Goal: Transaction & Acquisition: Purchase product/service

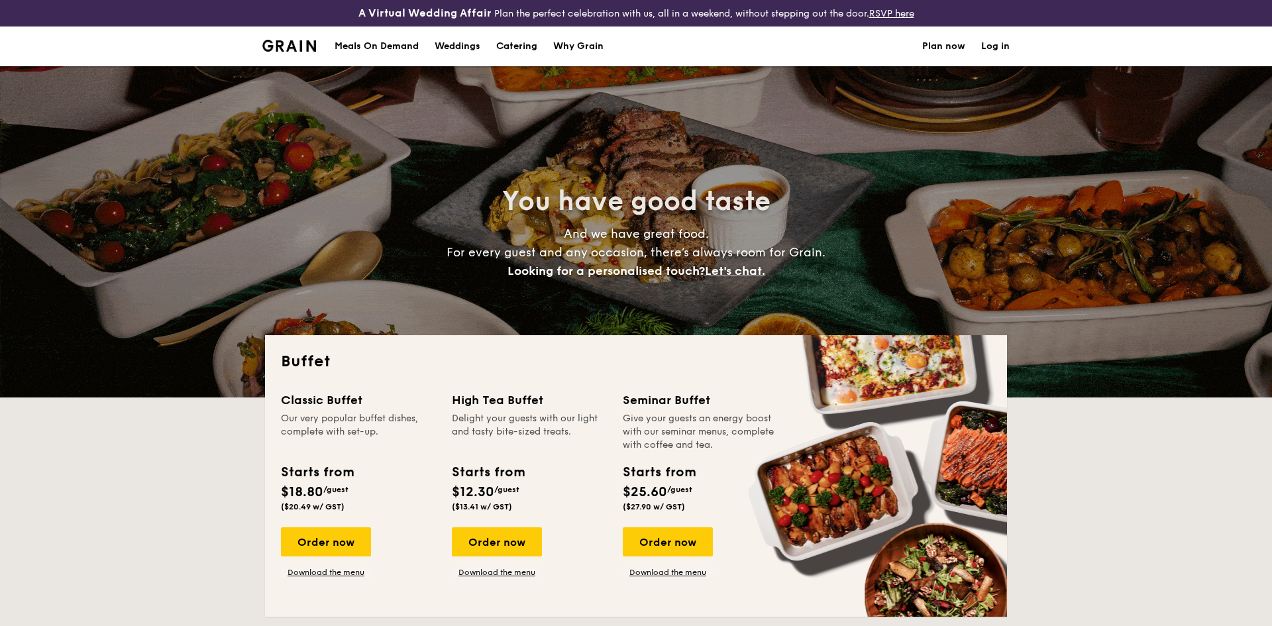
select select
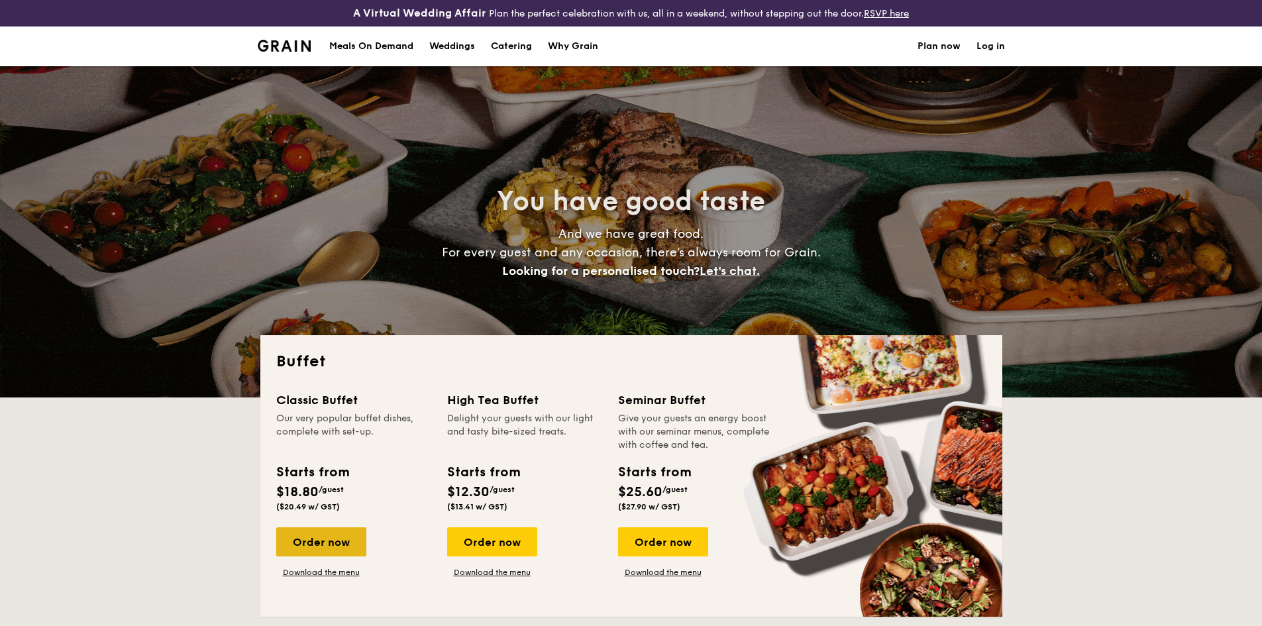
click at [345, 546] on div "Order now" at bounding box center [321, 541] width 90 height 29
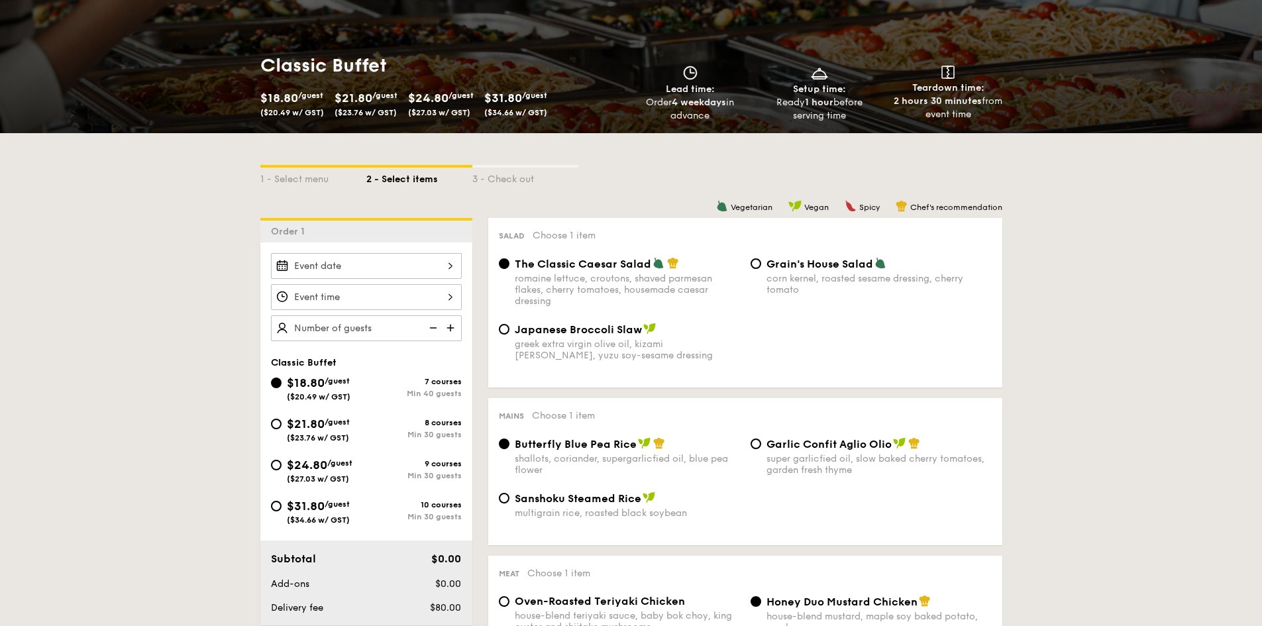
scroll to position [331, 0]
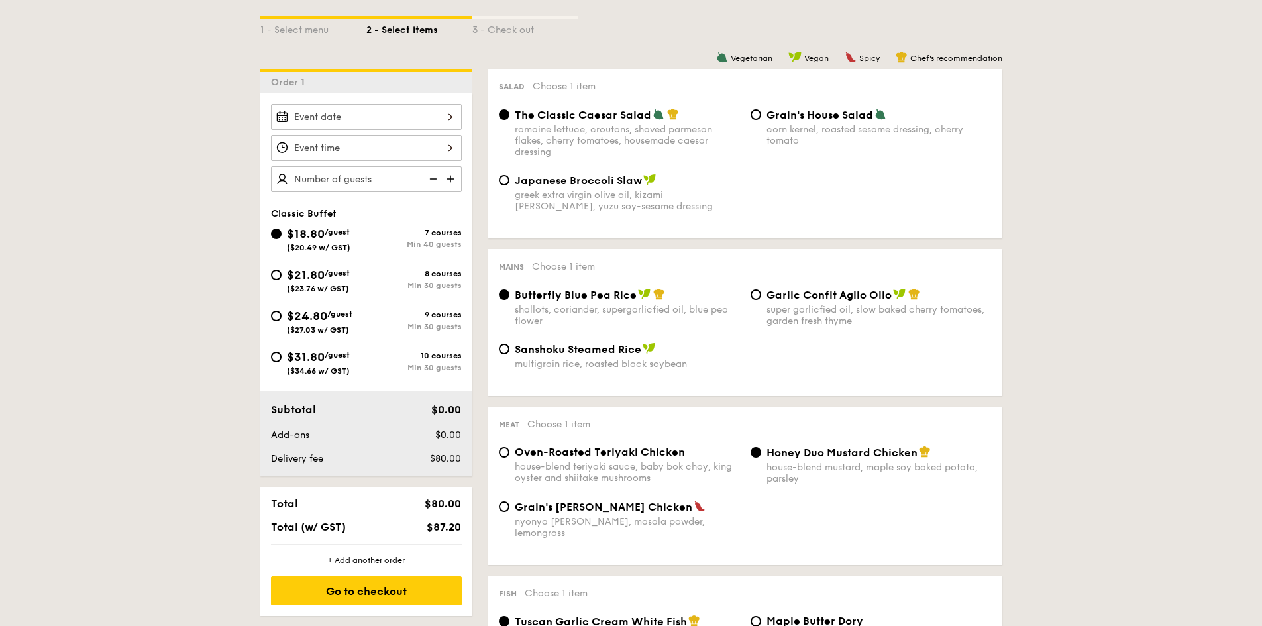
click at [447, 179] on img at bounding box center [452, 178] width 20 height 25
click at [438, 181] on img at bounding box center [432, 178] width 20 height 25
click at [436, 181] on img at bounding box center [432, 178] width 20 height 25
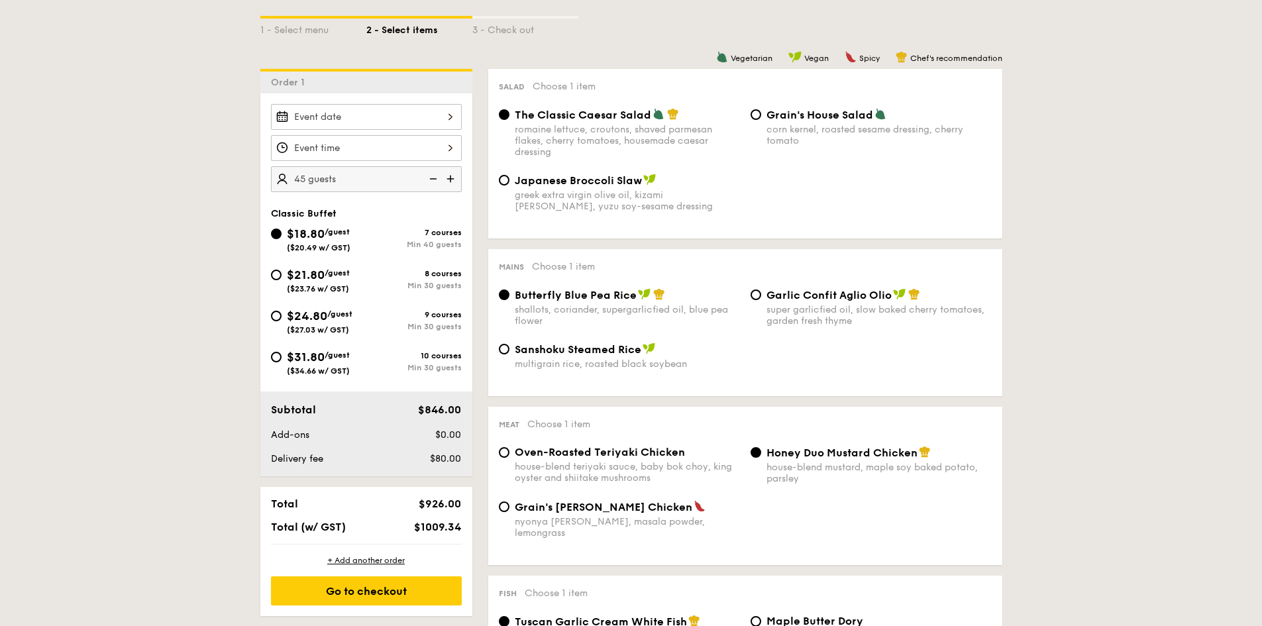
type input "40 guests"
click at [436, 181] on img at bounding box center [432, 178] width 20 height 25
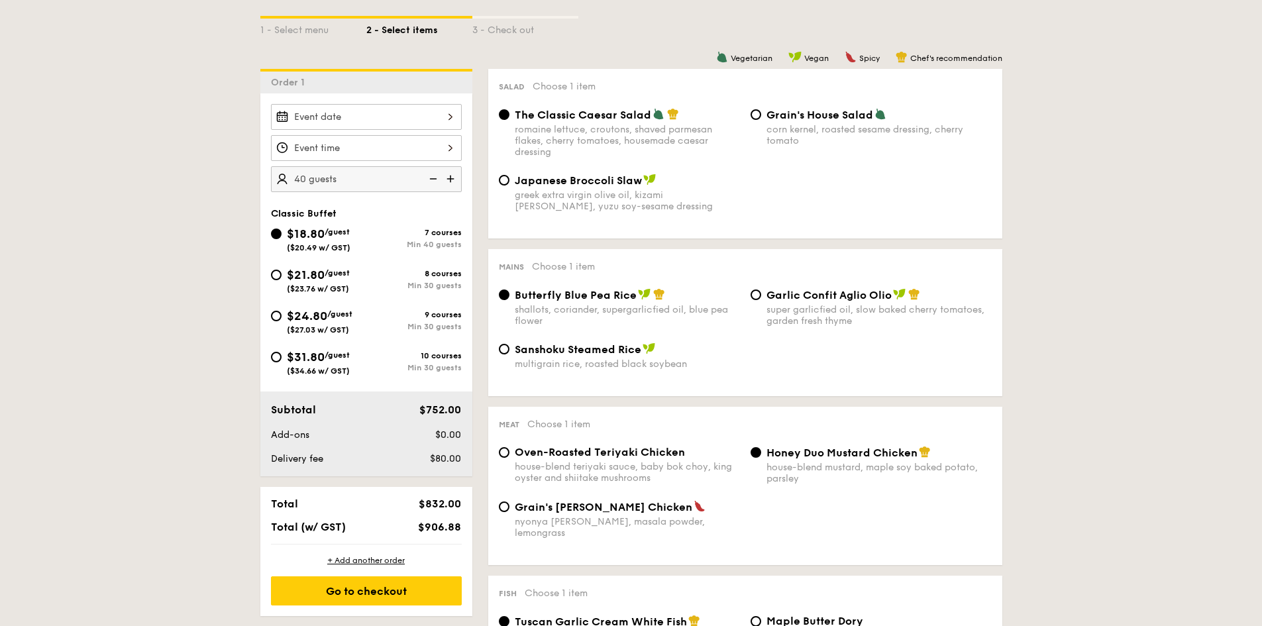
click at [436, 181] on img at bounding box center [432, 178] width 20 height 25
click at [325, 274] on span "$21.80" at bounding box center [306, 275] width 38 height 15
click at [281, 274] on input "$21.80 /guest ($23.76 w/ GST) 8 courses Min 30 guests" at bounding box center [276, 275] width 11 height 11
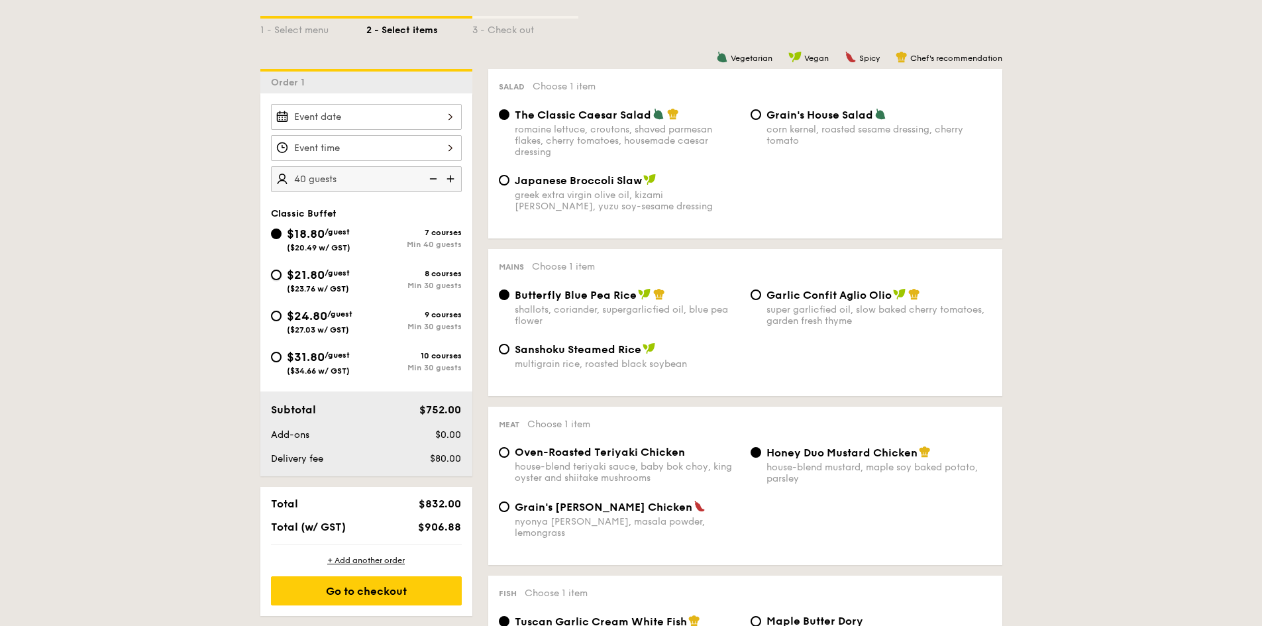
radio input "true"
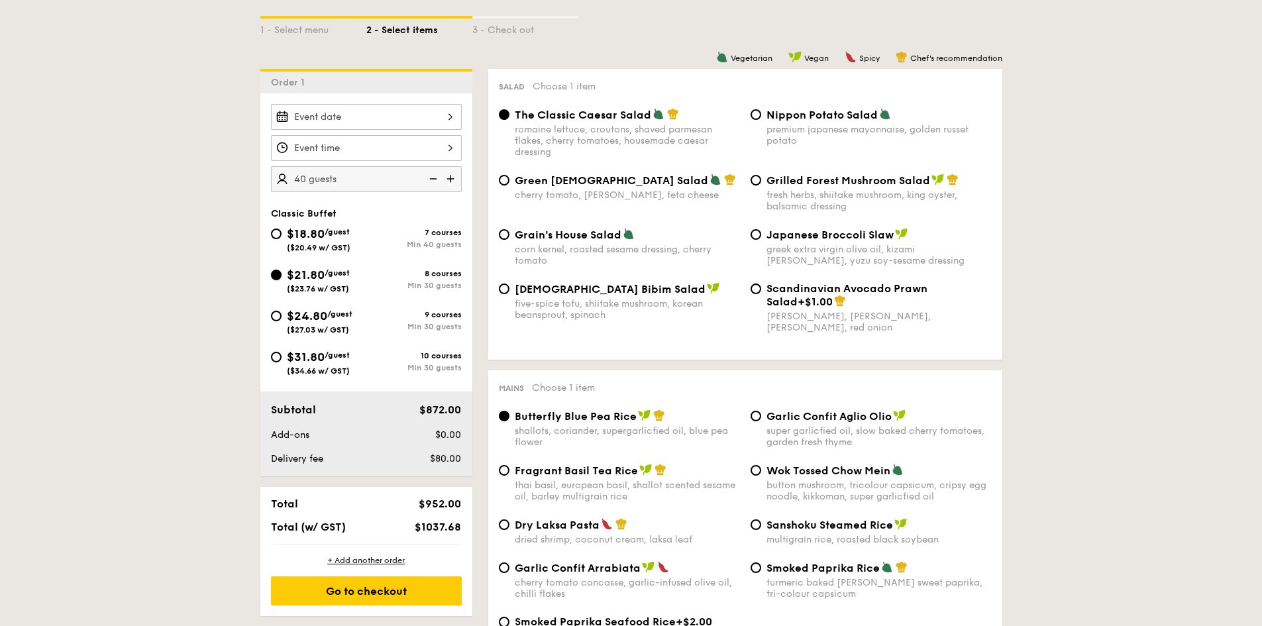
radio input "true"
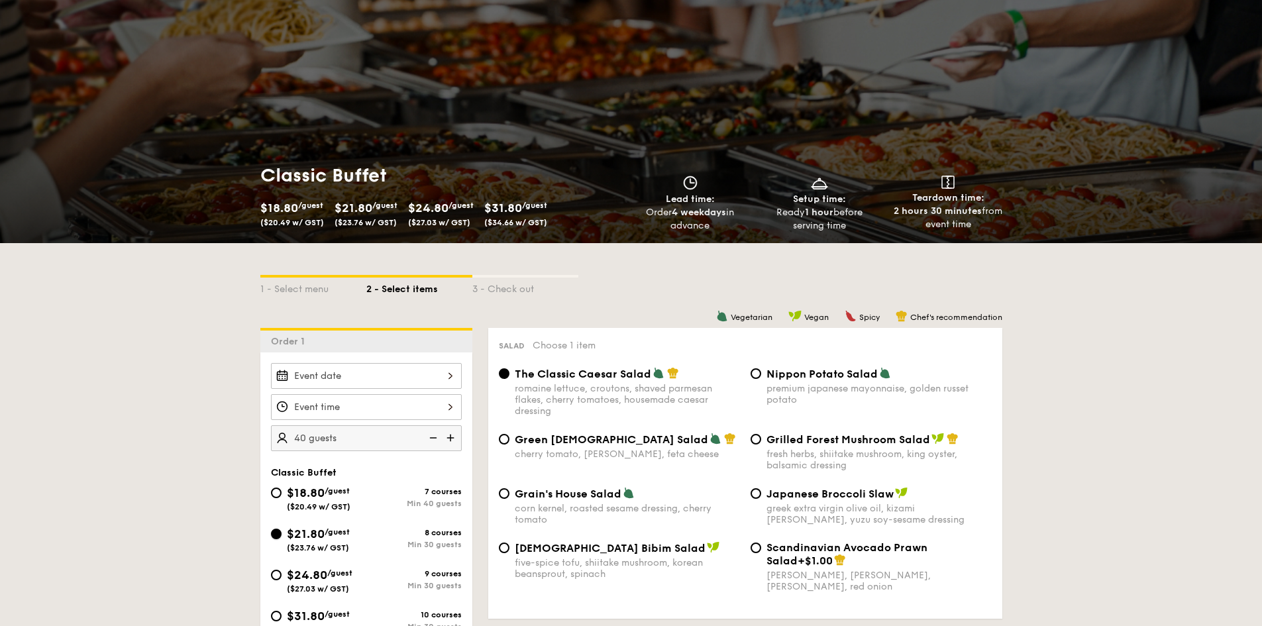
scroll to position [66, 0]
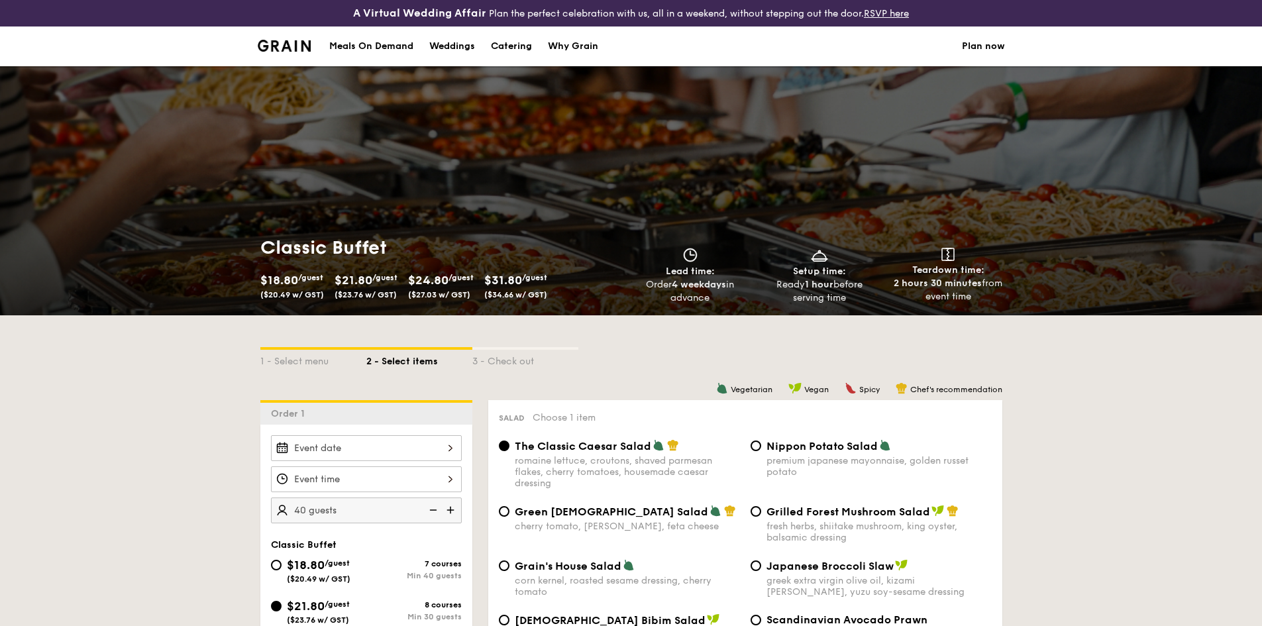
select select
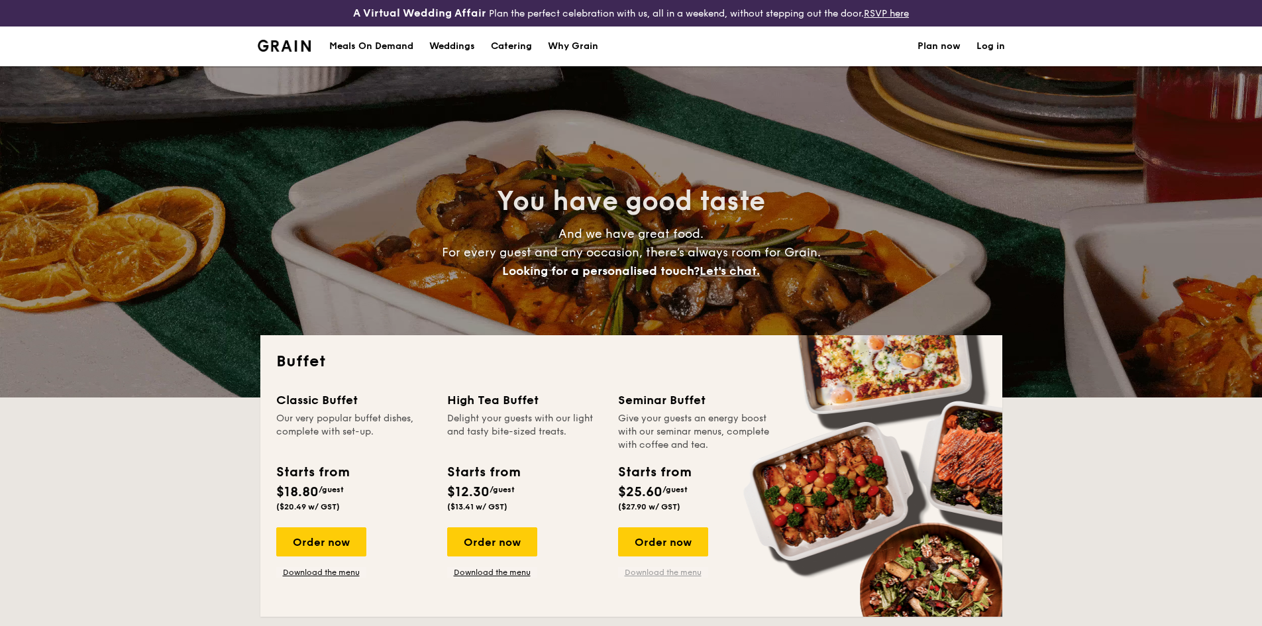
click at [659, 572] on link "Download the menu" at bounding box center [663, 572] width 90 height 11
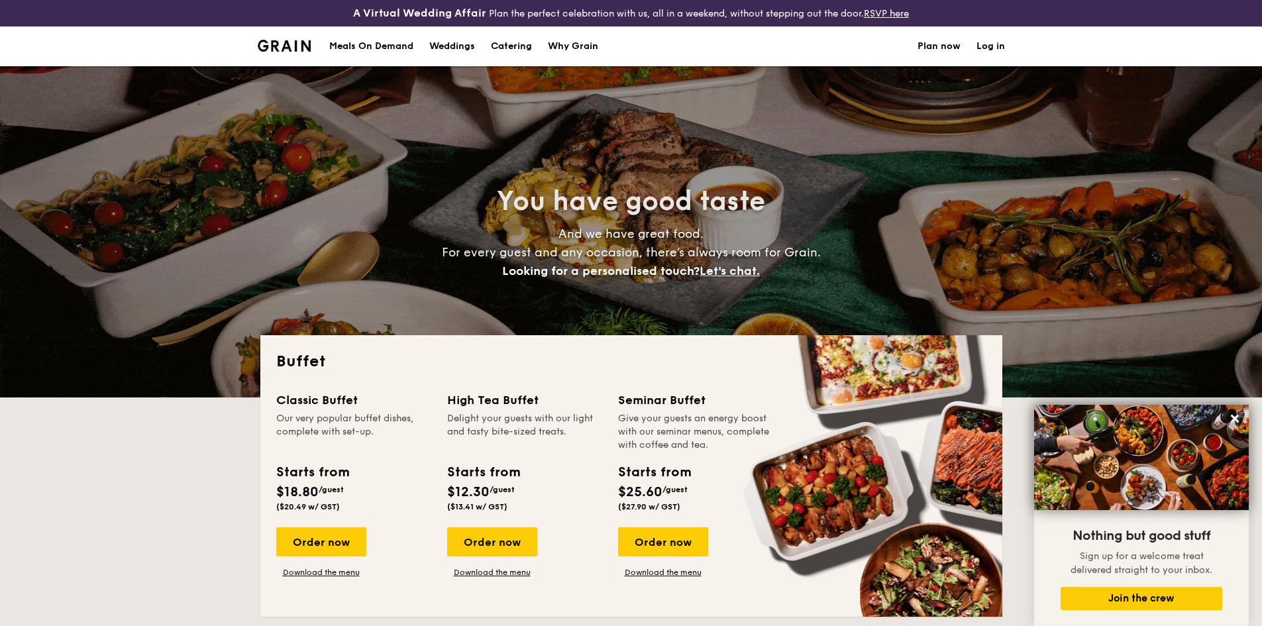
click at [514, 41] on h1 "Catering" at bounding box center [511, 46] width 41 height 40
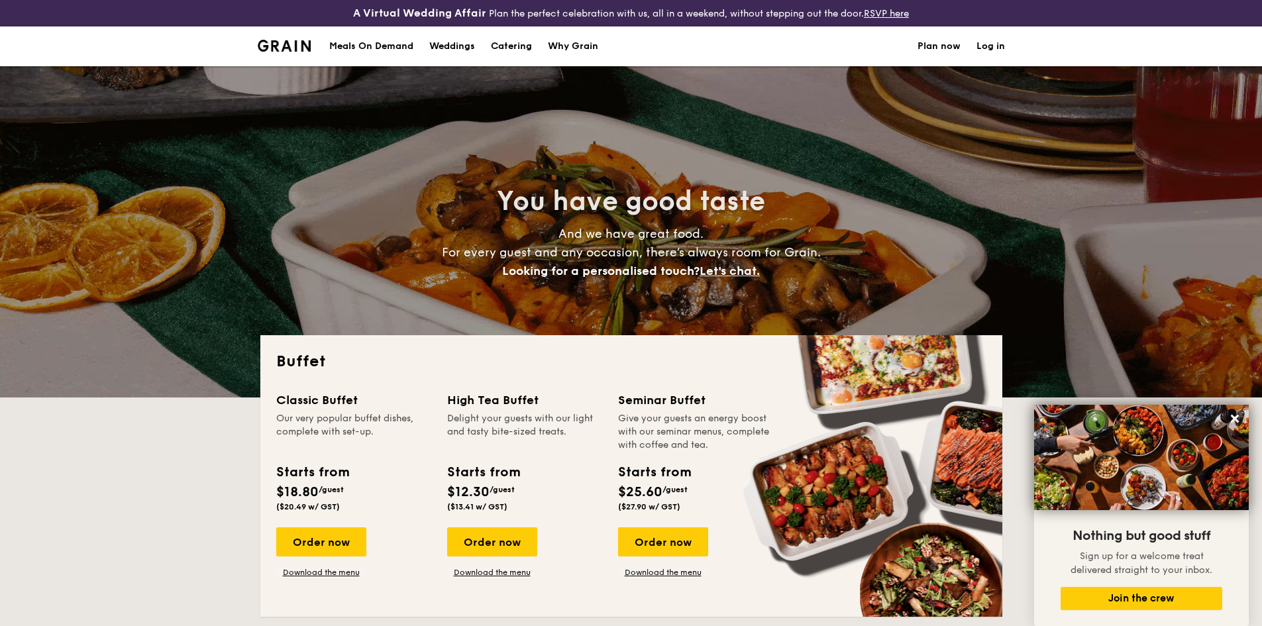
click at [514, 41] on h1 "Catering" at bounding box center [511, 46] width 41 height 40
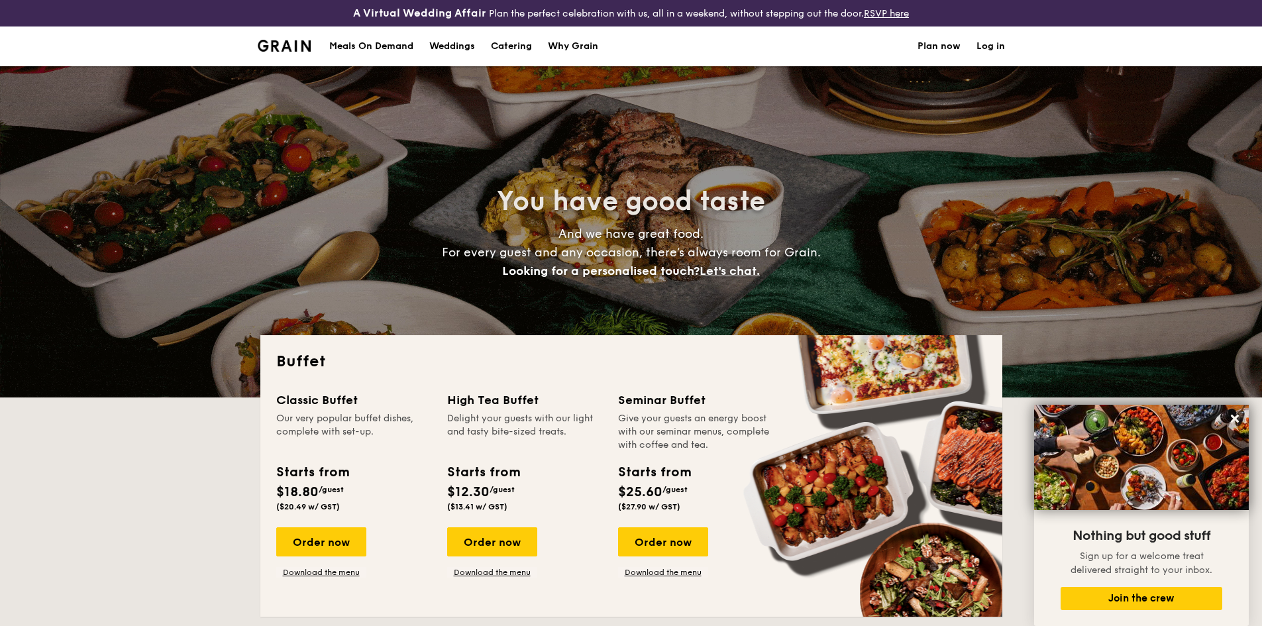
click at [522, 44] on h1 "Catering" at bounding box center [511, 46] width 41 height 40
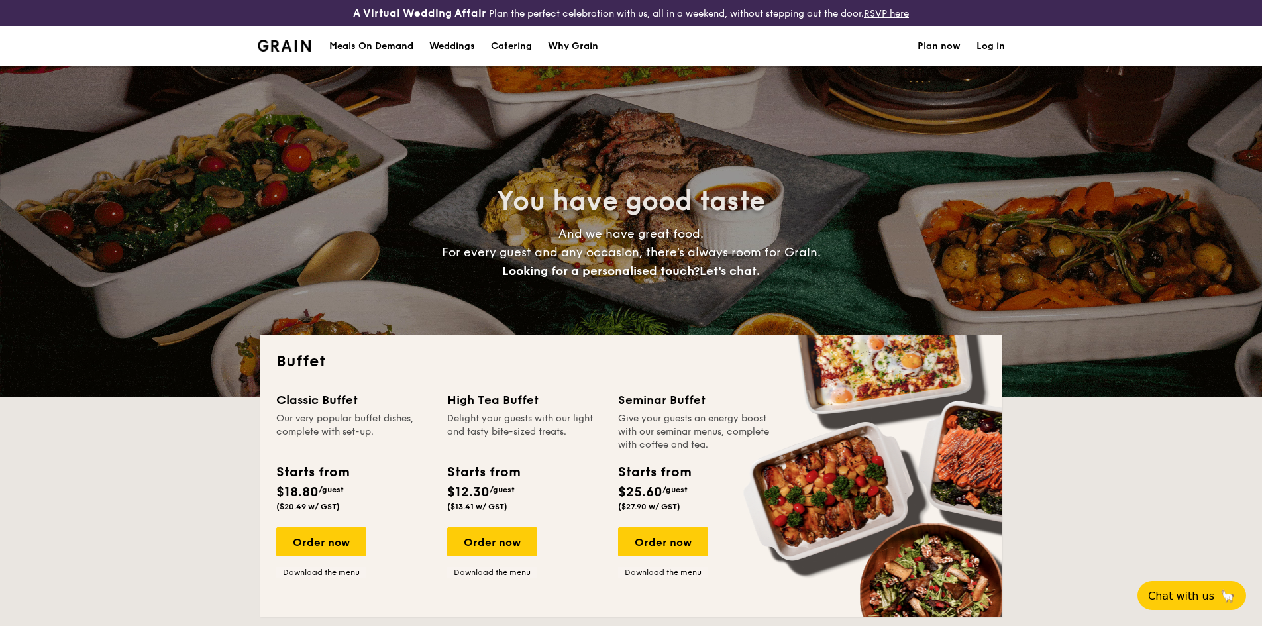
select select
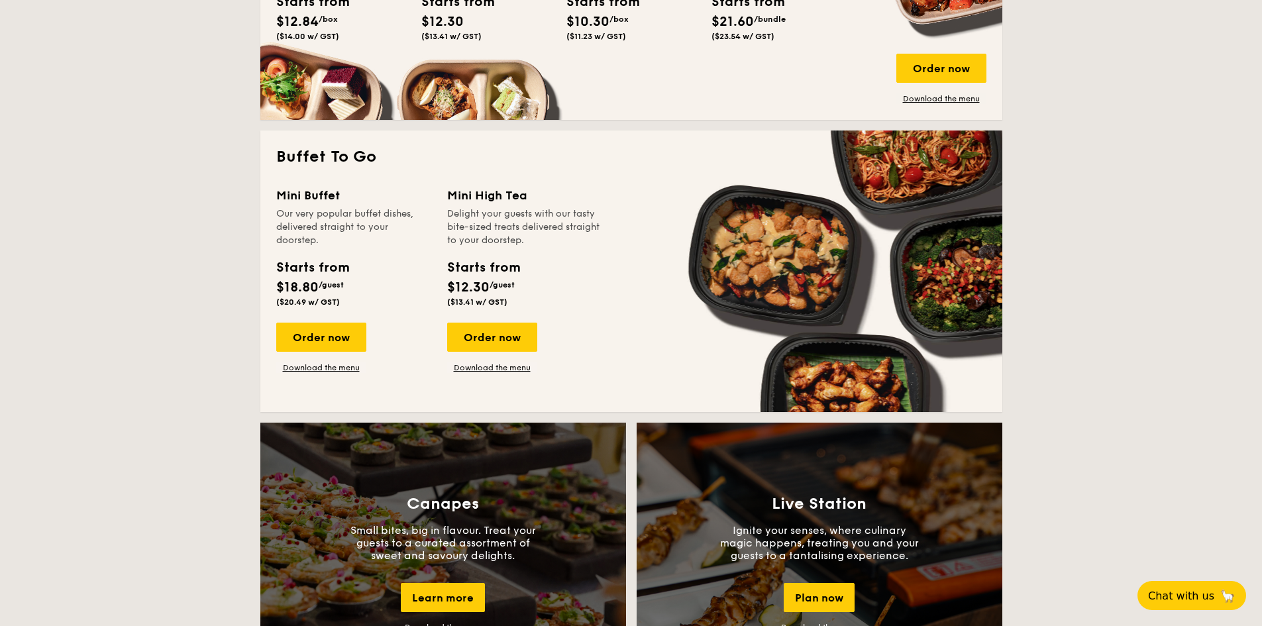
scroll to position [861, 0]
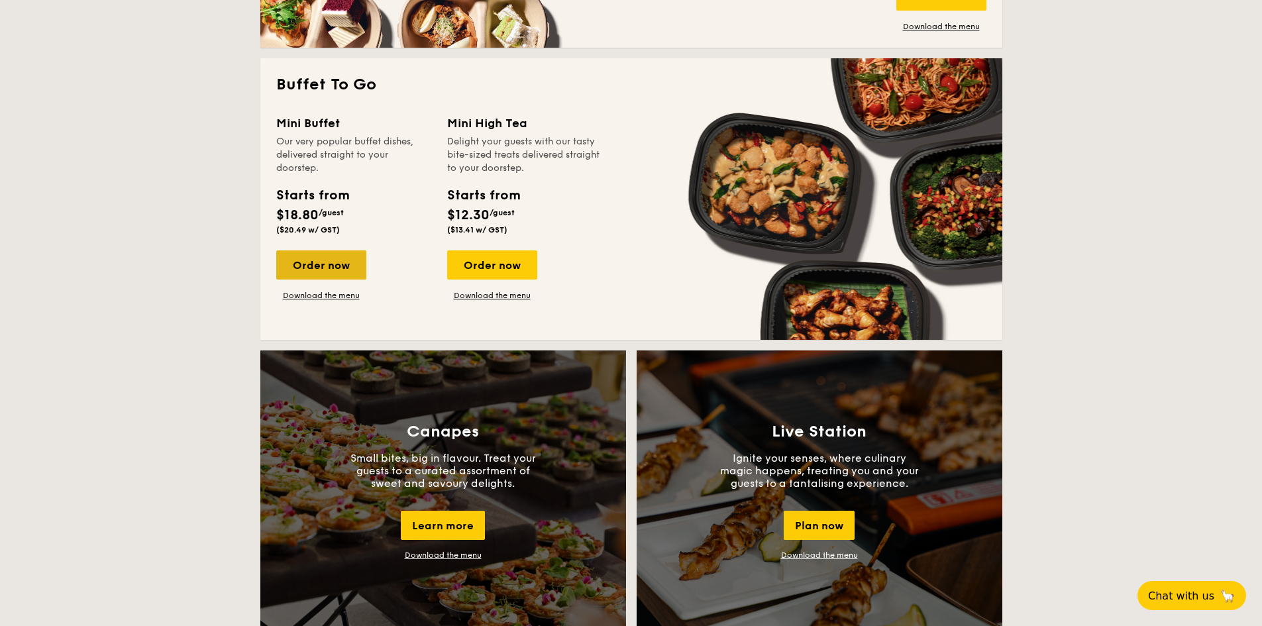
click at [335, 266] on div "Order now" at bounding box center [321, 264] width 90 height 29
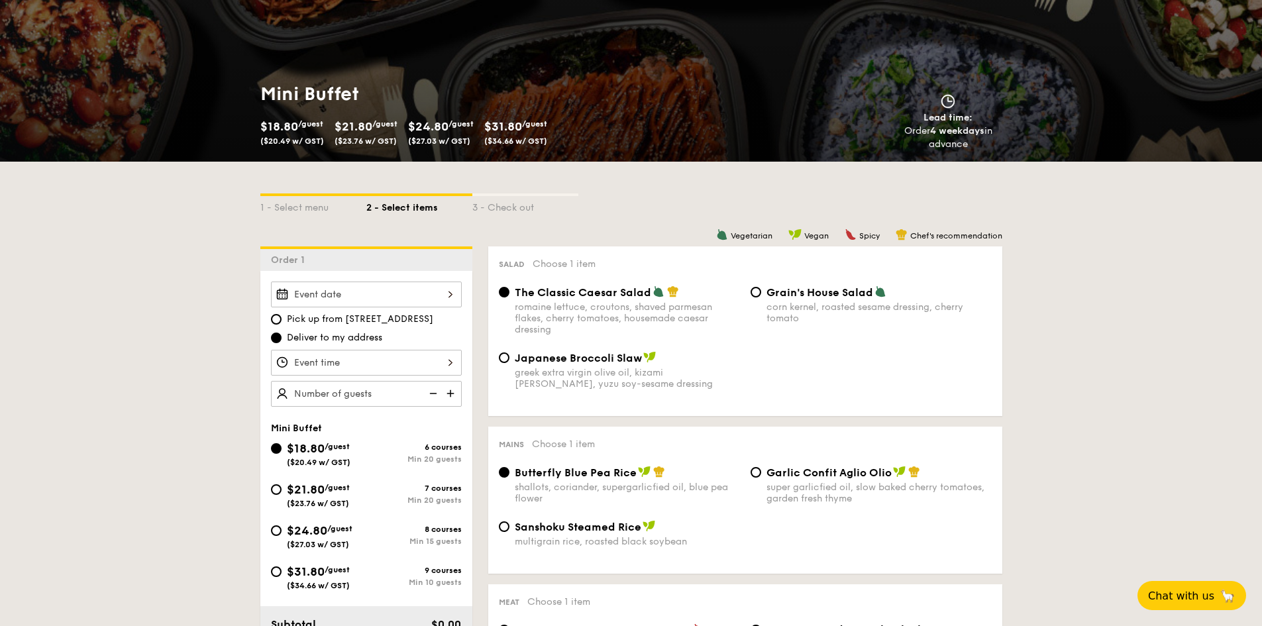
scroll to position [199, 0]
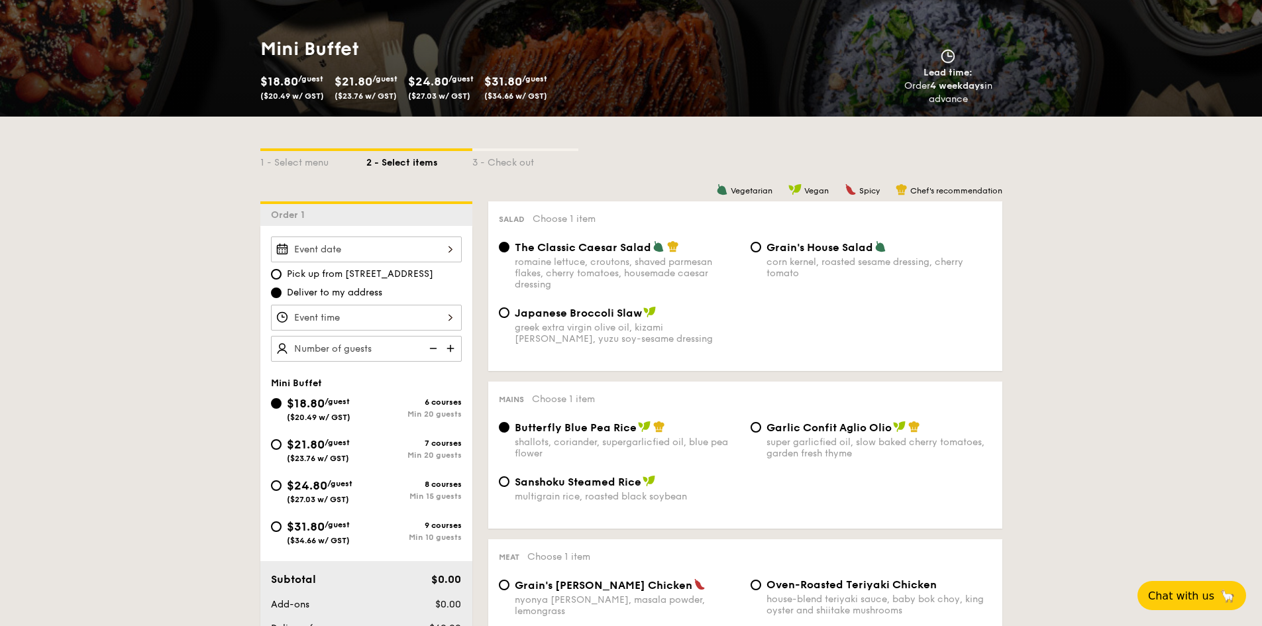
click at [325, 445] on span "$21.80" at bounding box center [306, 444] width 38 height 15
click at [281, 445] on input "$21.80 /guest ($23.76 w/ GST) 7 courses Min 20 guests" at bounding box center [276, 444] width 11 height 11
radio input "true"
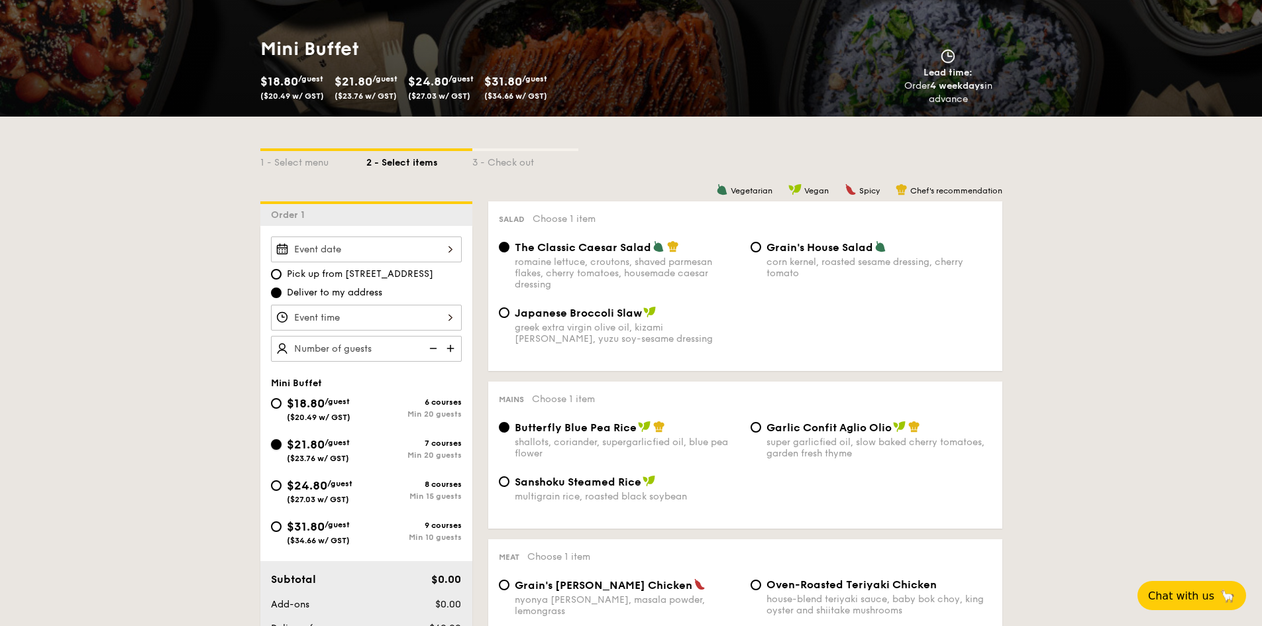
radio input "false"
radio input "true"
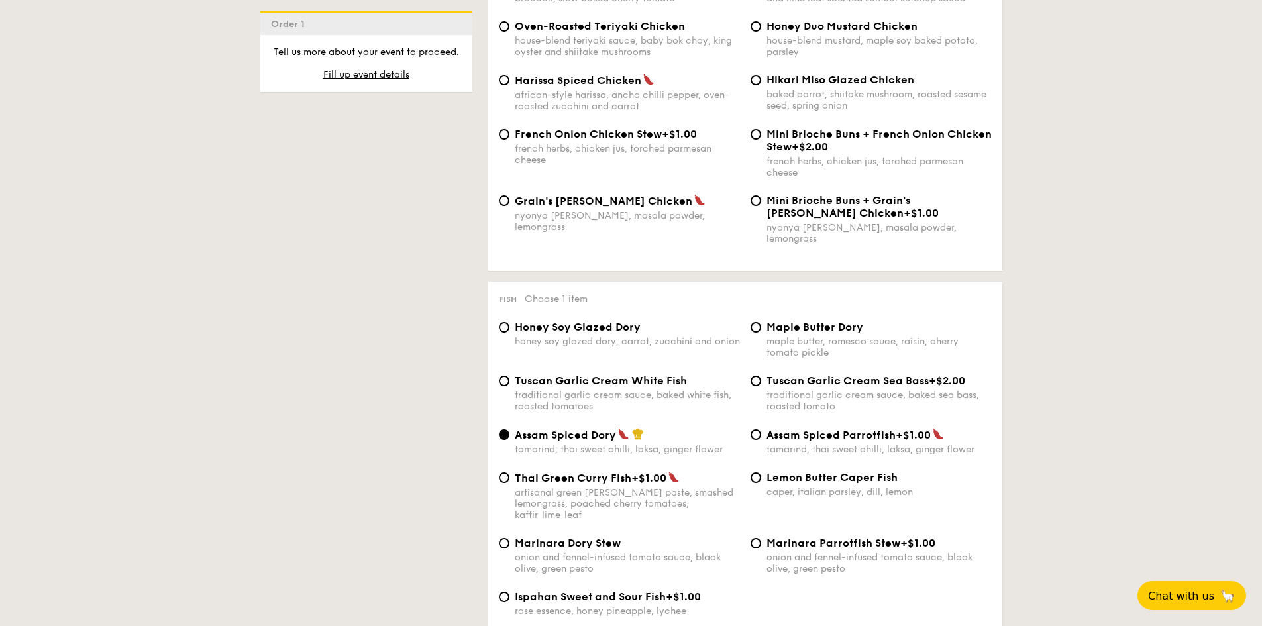
scroll to position [1126, 0]
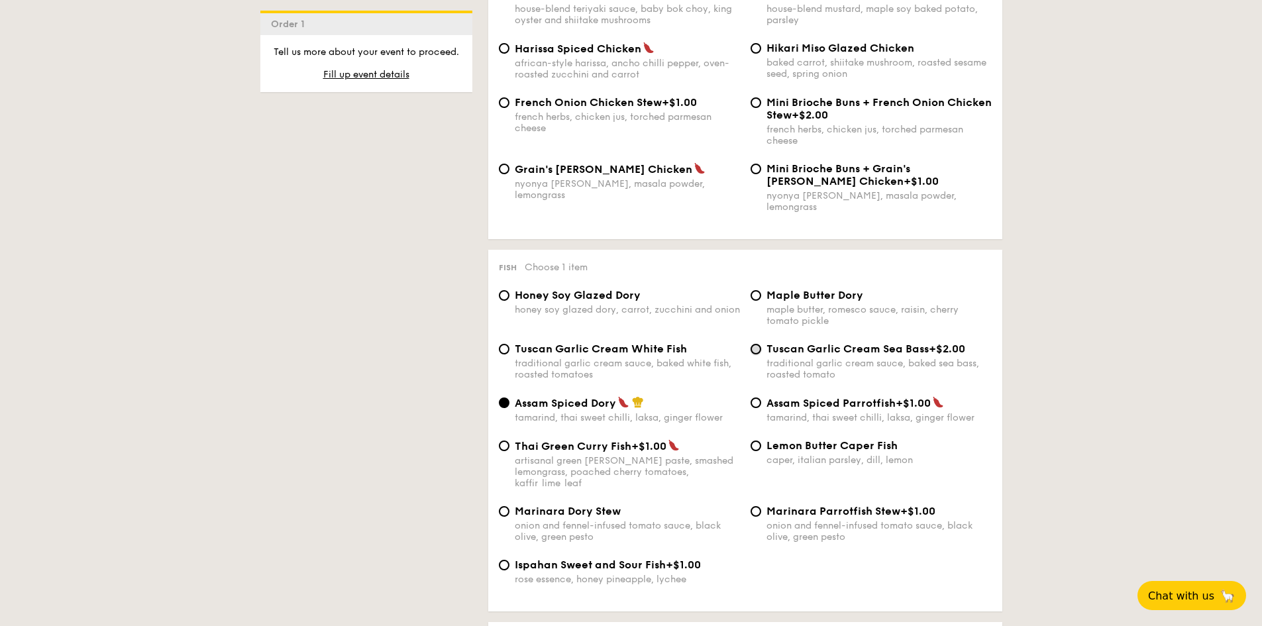
click at [758, 344] on input "Tuscan Garlic Cream Sea Bass +$2.00 traditional garlic cream sauce, baked sea b…" at bounding box center [755, 349] width 11 height 11
radio input "true"
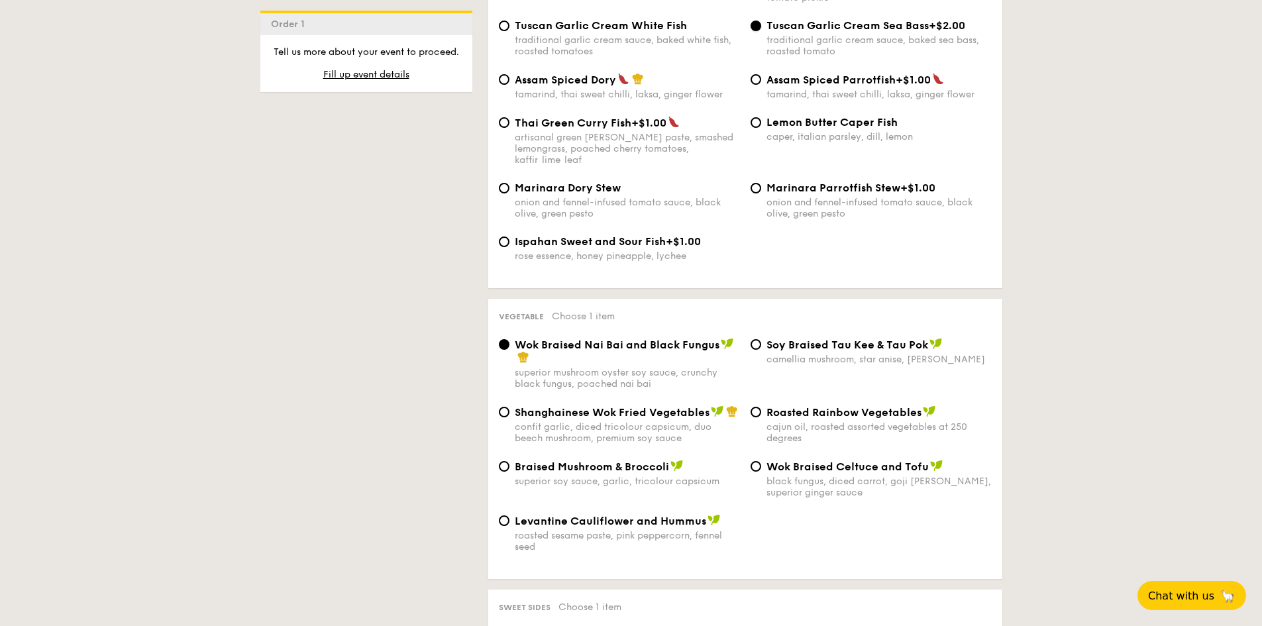
scroll to position [1457, 0]
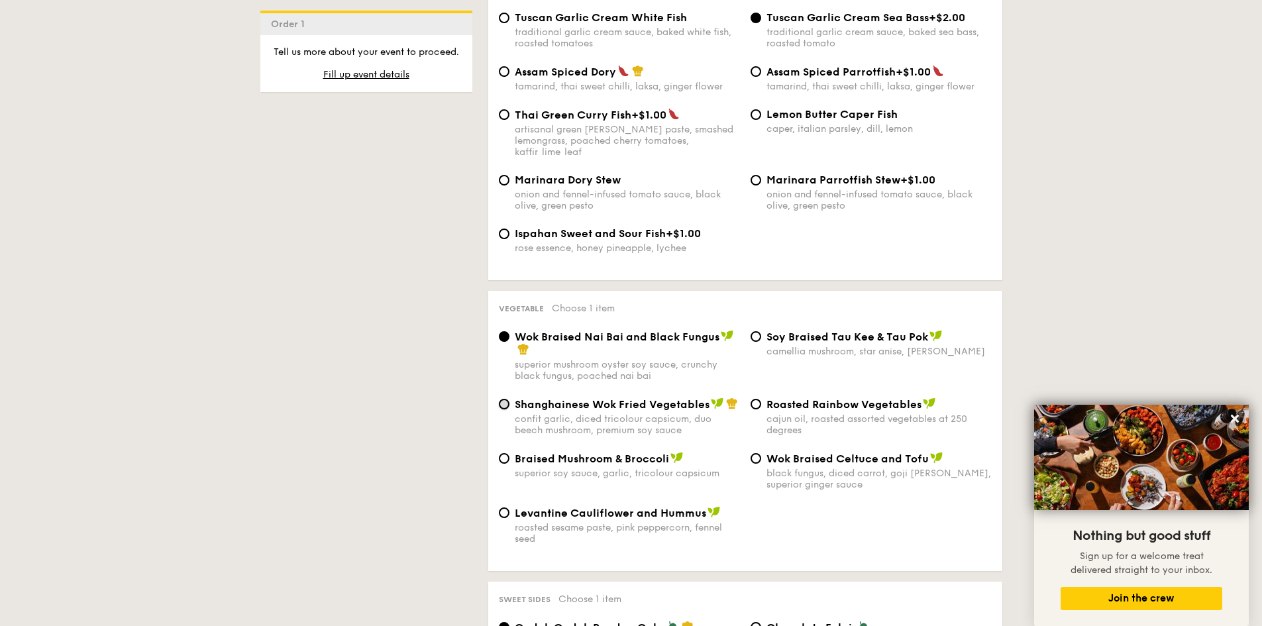
click at [505, 399] on input "Shanghainese Wok Fried Vegetables confit garlic, diced tricolour capsicum, duo …" at bounding box center [504, 404] width 11 height 11
radio input "true"
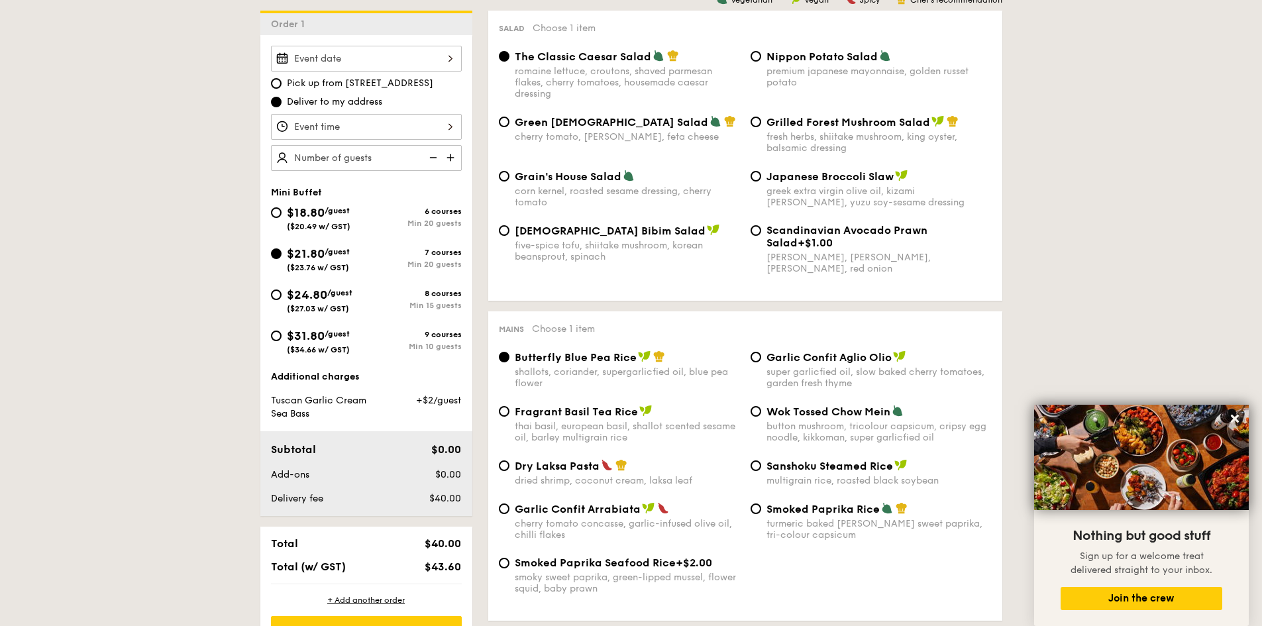
scroll to position [397, 0]
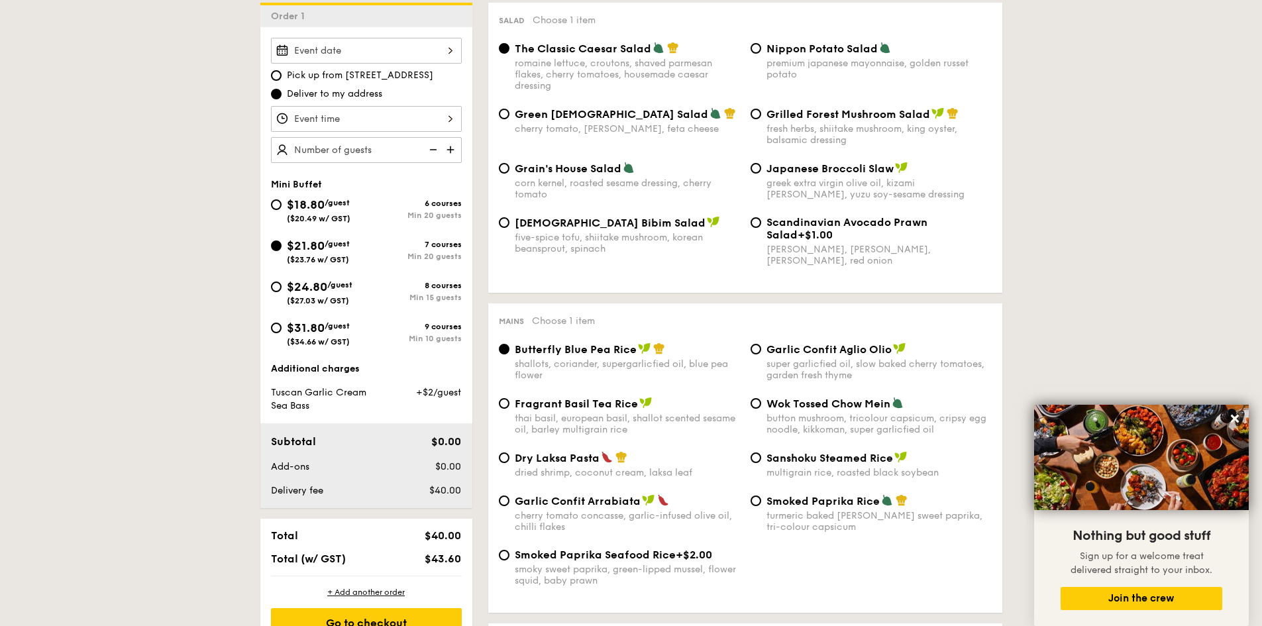
click at [452, 149] on img at bounding box center [452, 149] width 20 height 25
click at [434, 150] on img at bounding box center [432, 149] width 20 height 25
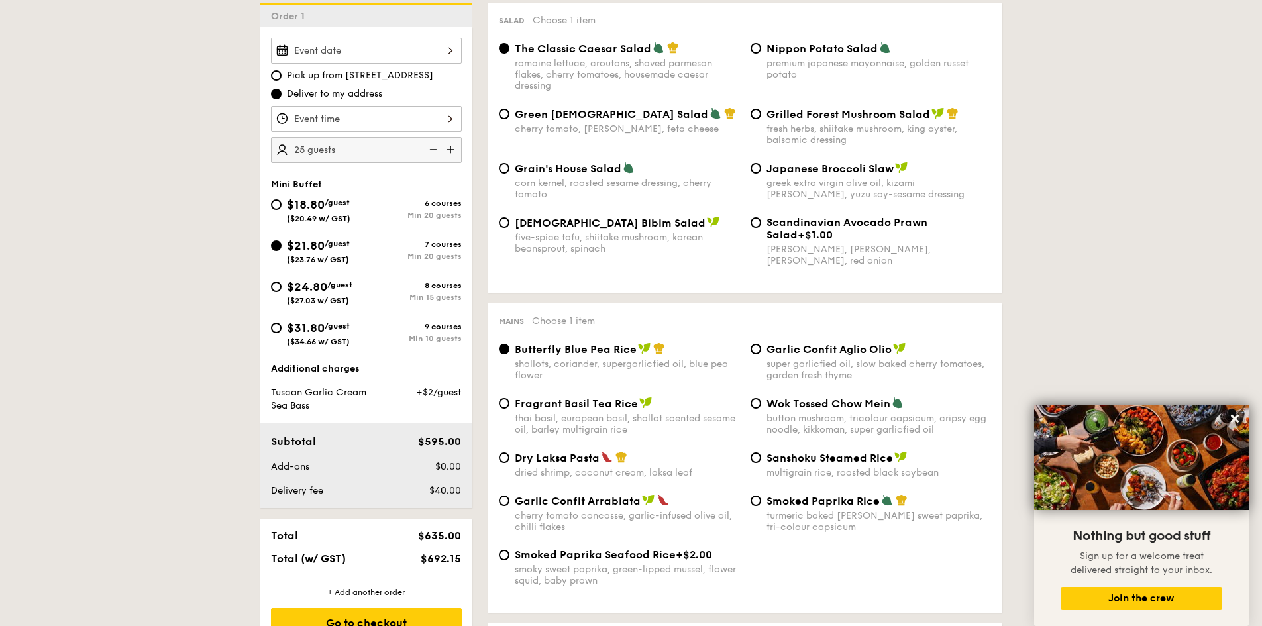
type input "20 guests"
click at [446, 54] on div at bounding box center [366, 51] width 191 height 26
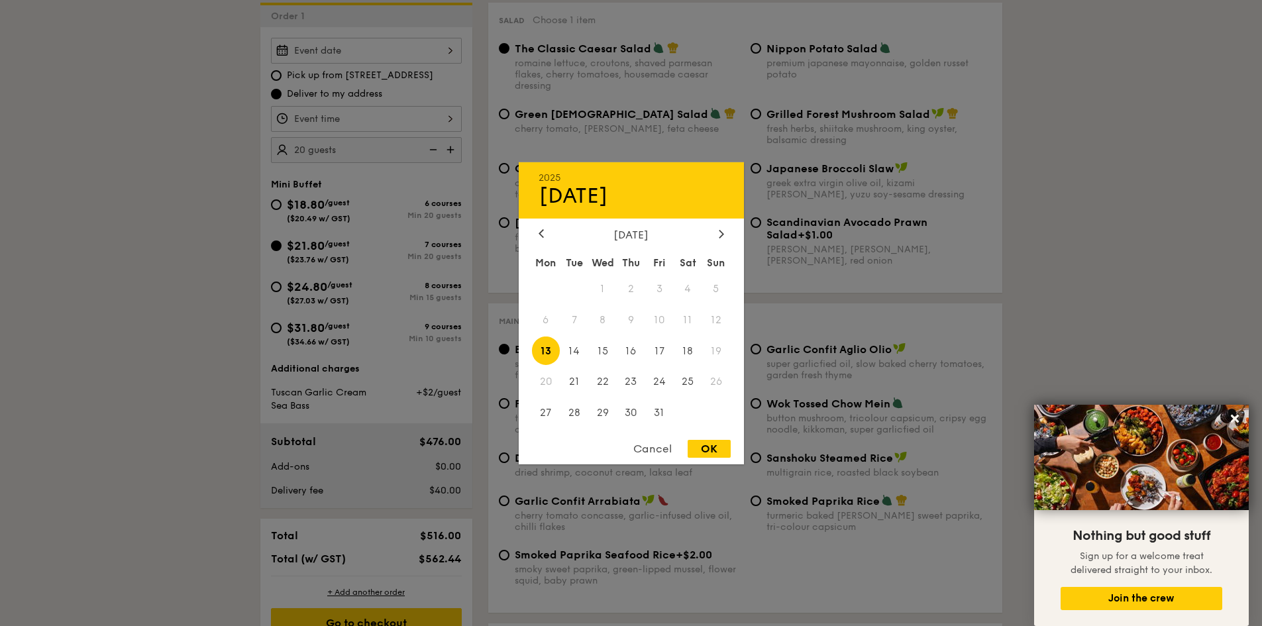
click at [715, 235] on div "October 2025" at bounding box center [630, 234] width 185 height 13
click at [721, 236] on icon at bounding box center [721, 234] width 4 height 8
click at [690, 283] on span "1" at bounding box center [688, 288] width 28 height 28
click at [703, 443] on div "OK" at bounding box center [708, 449] width 43 height 18
type input "Nov 01, 2025"
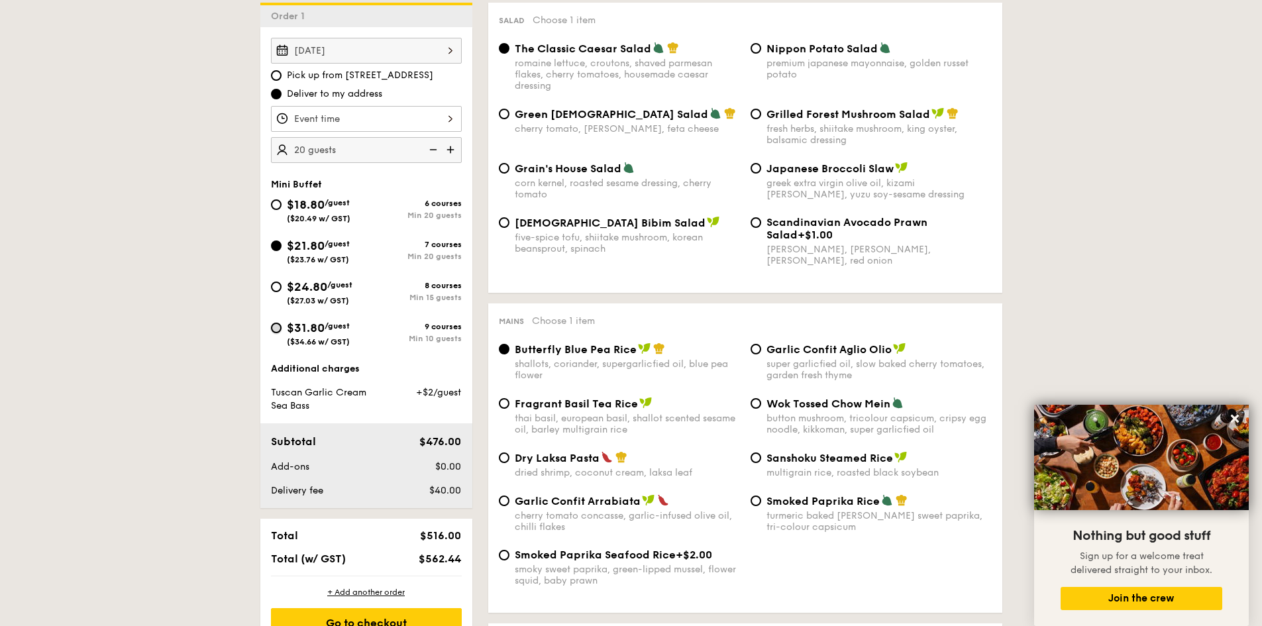
click at [280, 327] on input "$31.80 /guest ($34.66 w/ GST) 9 courses Min 10 guests" at bounding box center [276, 328] width 11 height 11
radio input "true"
radio input "false"
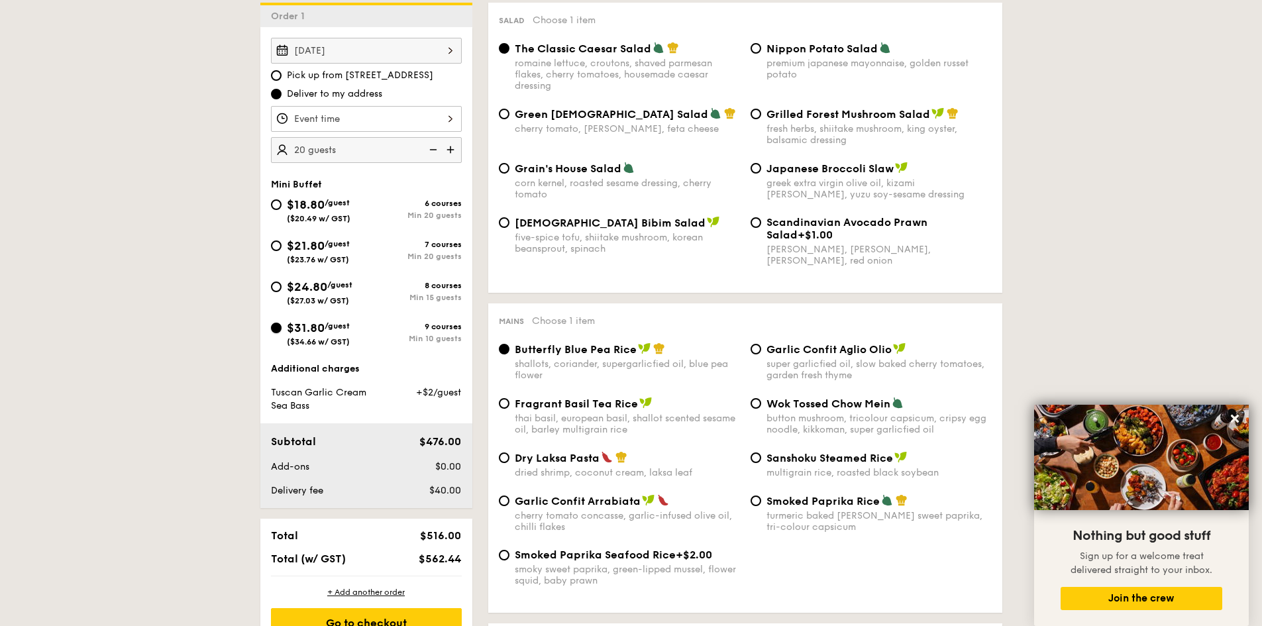
radio input "true"
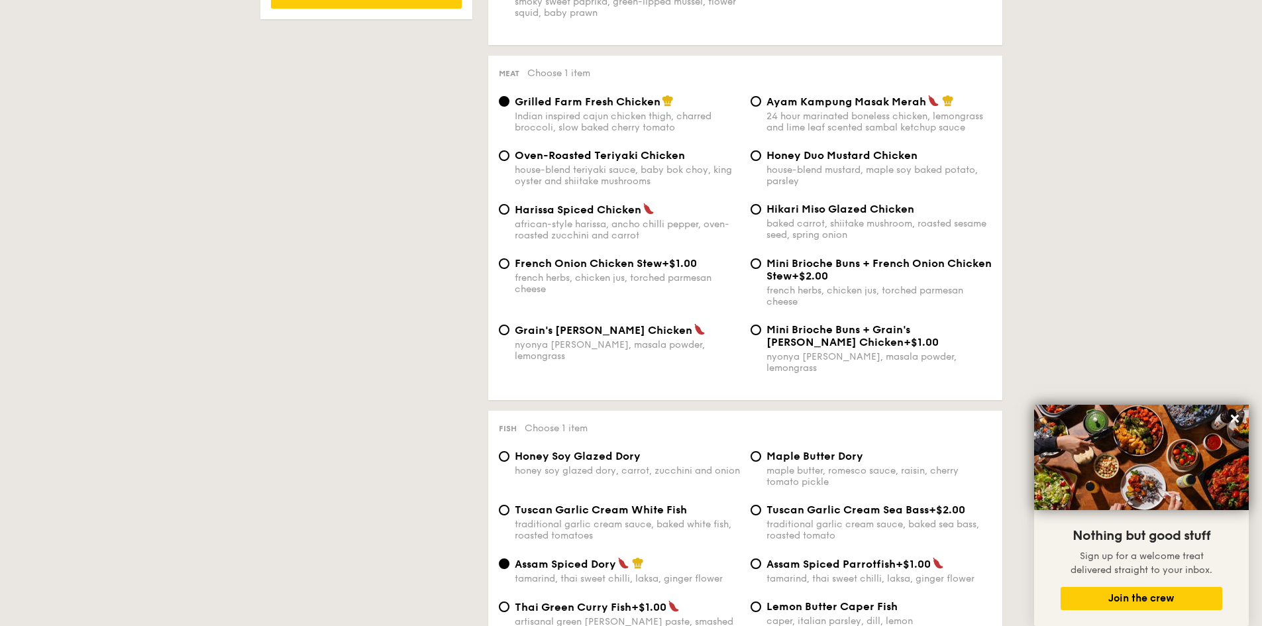
scroll to position [993, 0]
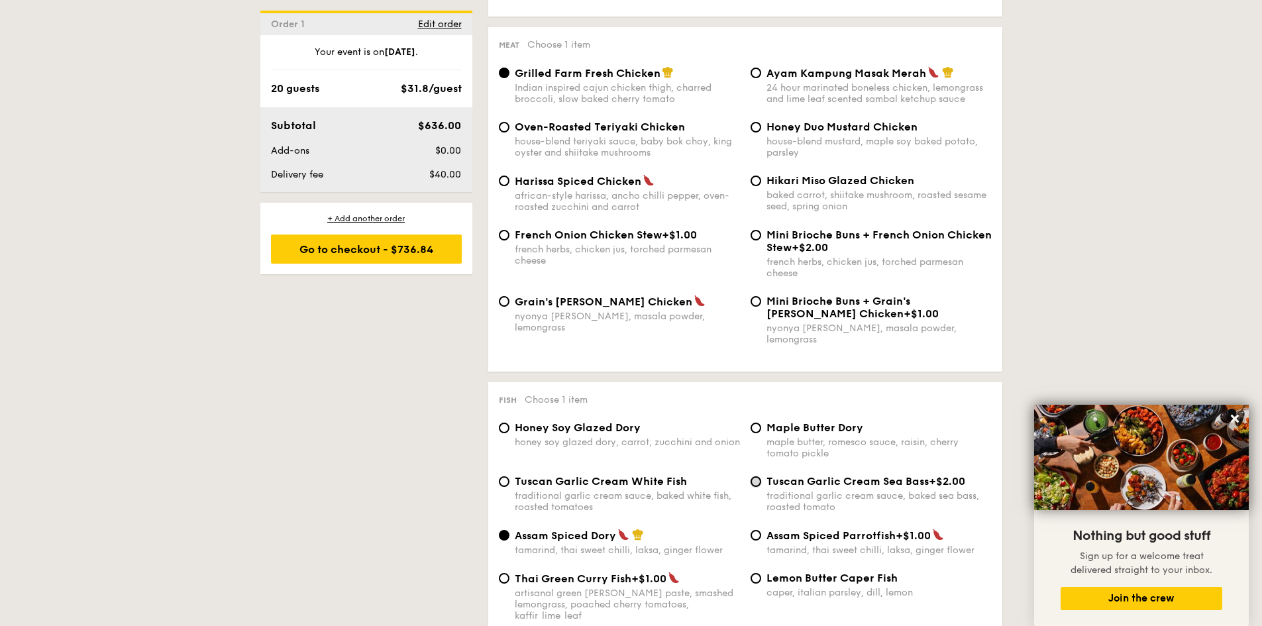
click at [755, 476] on input "Tuscan Garlic Cream Sea Bass +$2.00 traditional garlic cream sauce, baked sea b…" at bounding box center [755, 481] width 11 height 11
radio input "true"
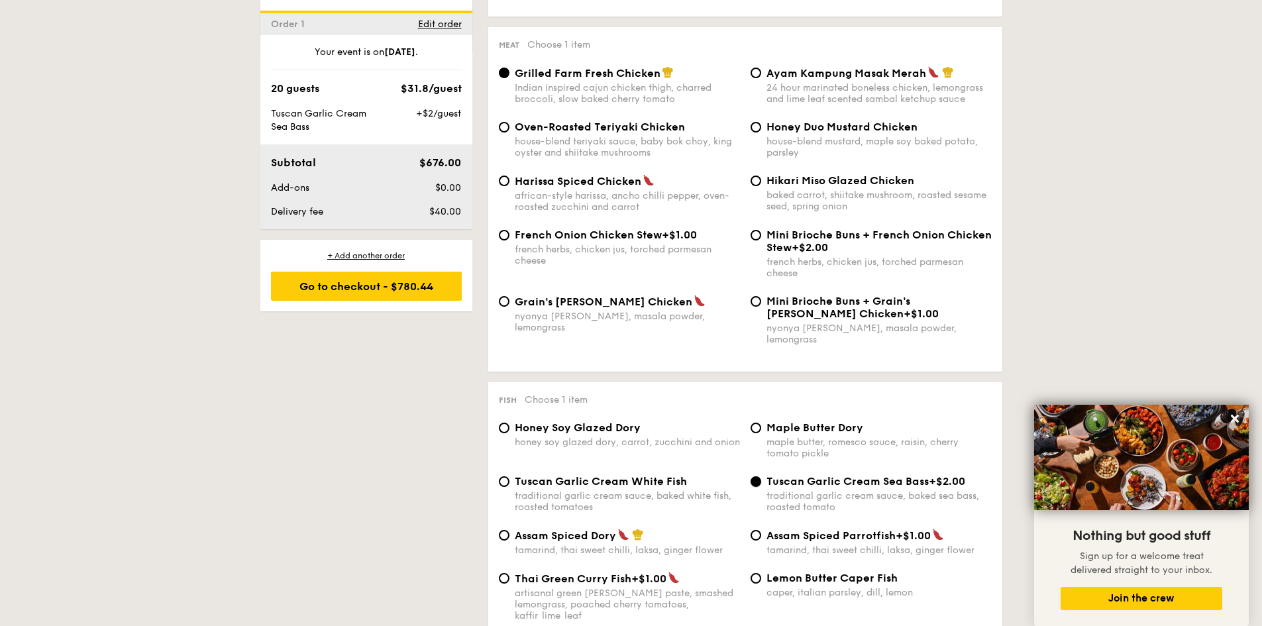
click at [760, 476] on input "Tuscan Garlic Cream Sea Bass +$2.00 traditional garlic cream sauce, baked sea b…" at bounding box center [755, 481] width 11 height 11
click at [507, 423] on input "Honey Soy Glazed Dory honey soy glazed dory, carrot, zucchini and onion" at bounding box center [504, 428] width 11 height 11
radio input "true"
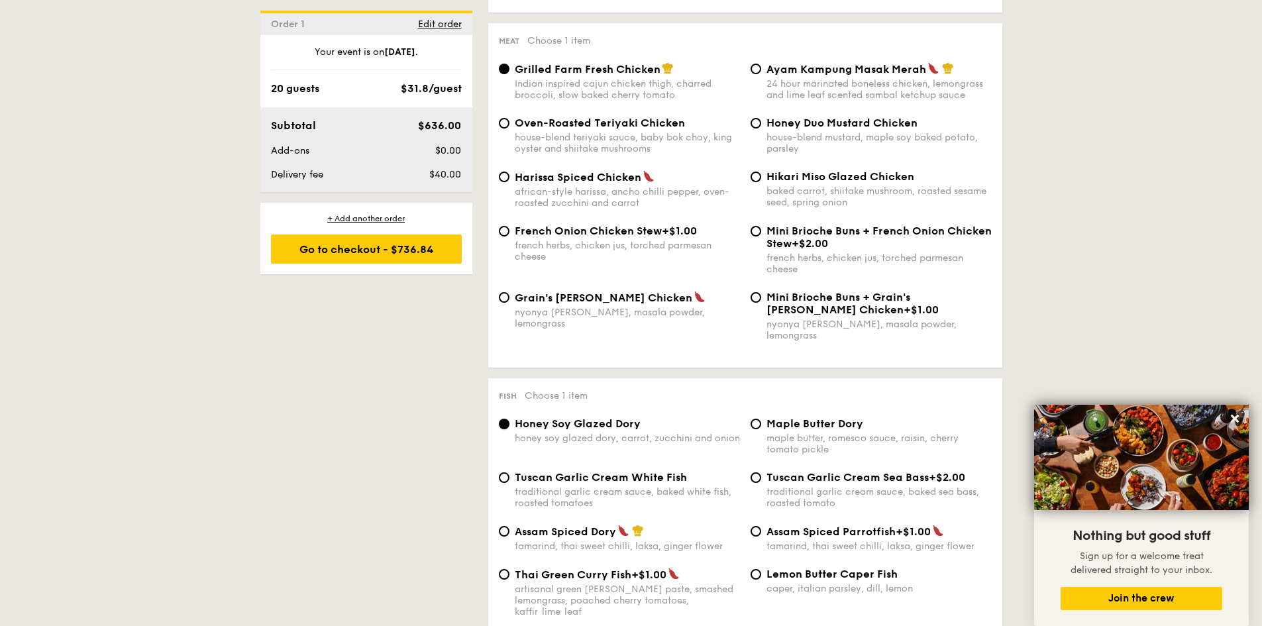
scroll to position [999, 0]
click at [754, 471] on input "Tuscan Garlic Cream Sea Bass +$2.00 traditional garlic cream sauce, baked sea b…" at bounding box center [755, 476] width 11 height 11
radio input "true"
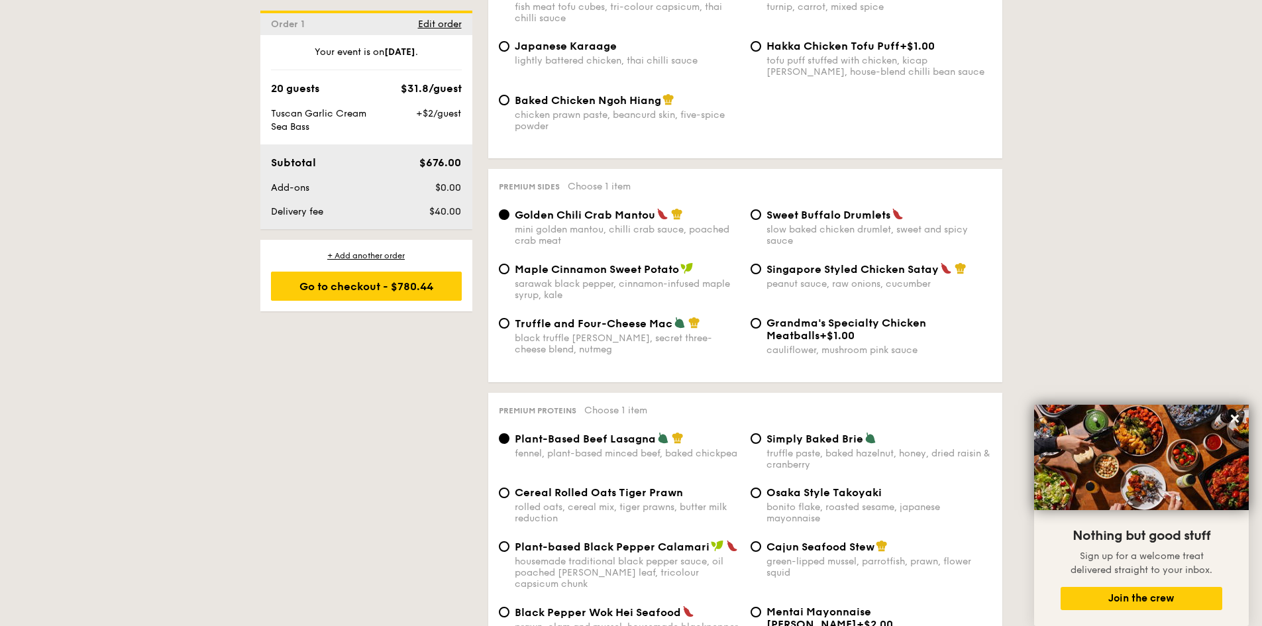
scroll to position [2389, 0]
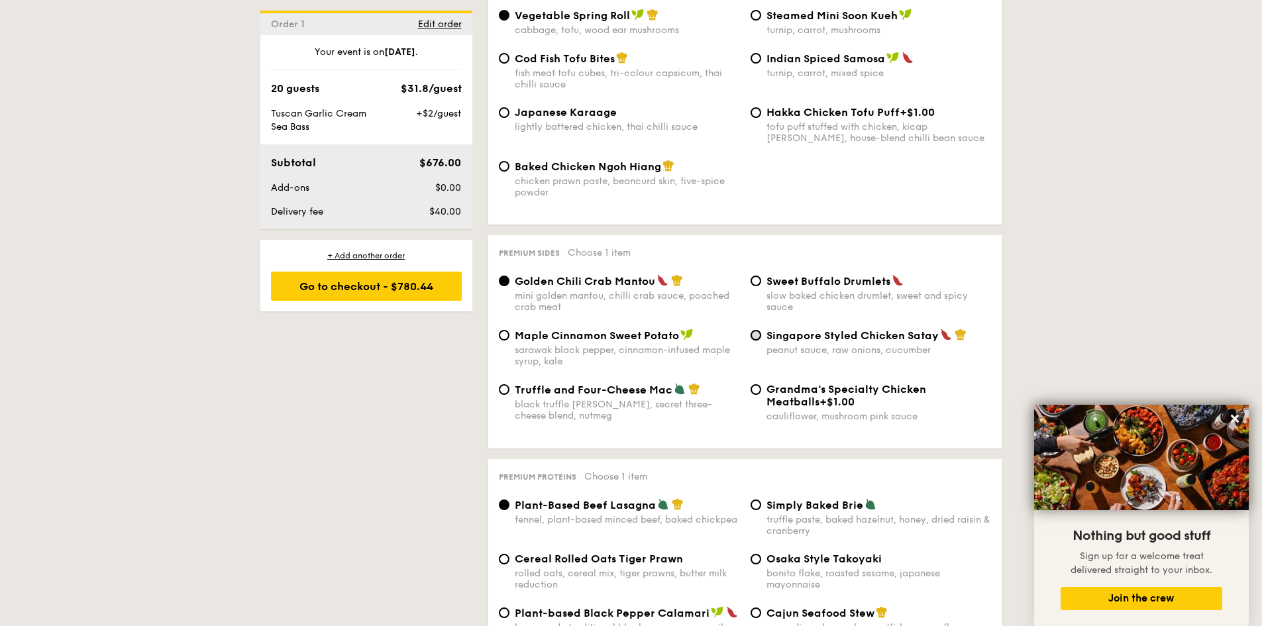
click at [758, 330] on input "Singapore Styled Chicken Satay peanut sauce, raw onions, cucumber" at bounding box center [755, 335] width 11 height 11
radio input "true"
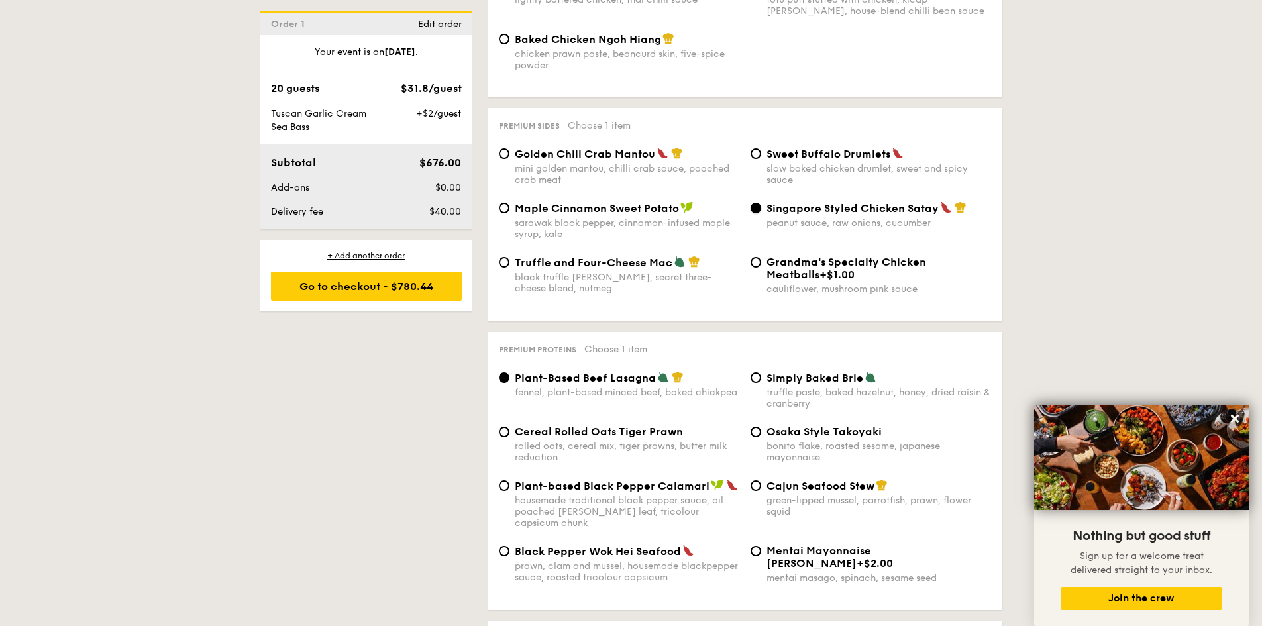
scroll to position [2522, 0]
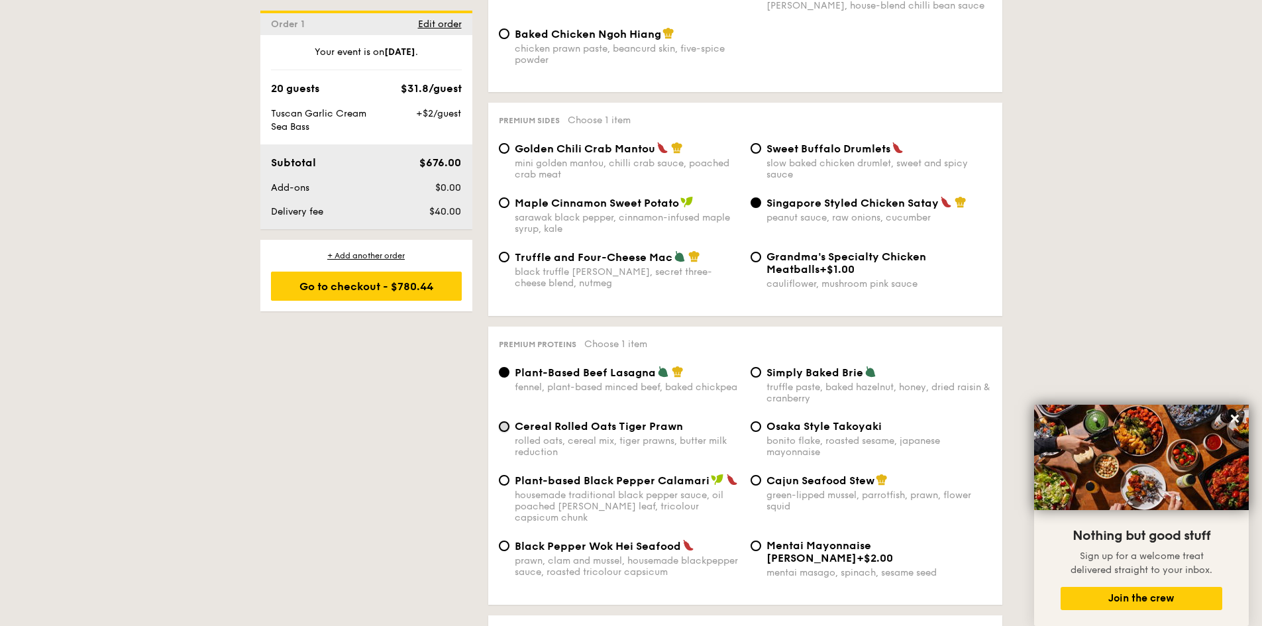
click at [500, 421] on input "Cereal Rolled Oats Tiger Prawn rolled oats, cereal mix, tiger prawns, butter mi…" at bounding box center [504, 426] width 11 height 11
radio input "true"
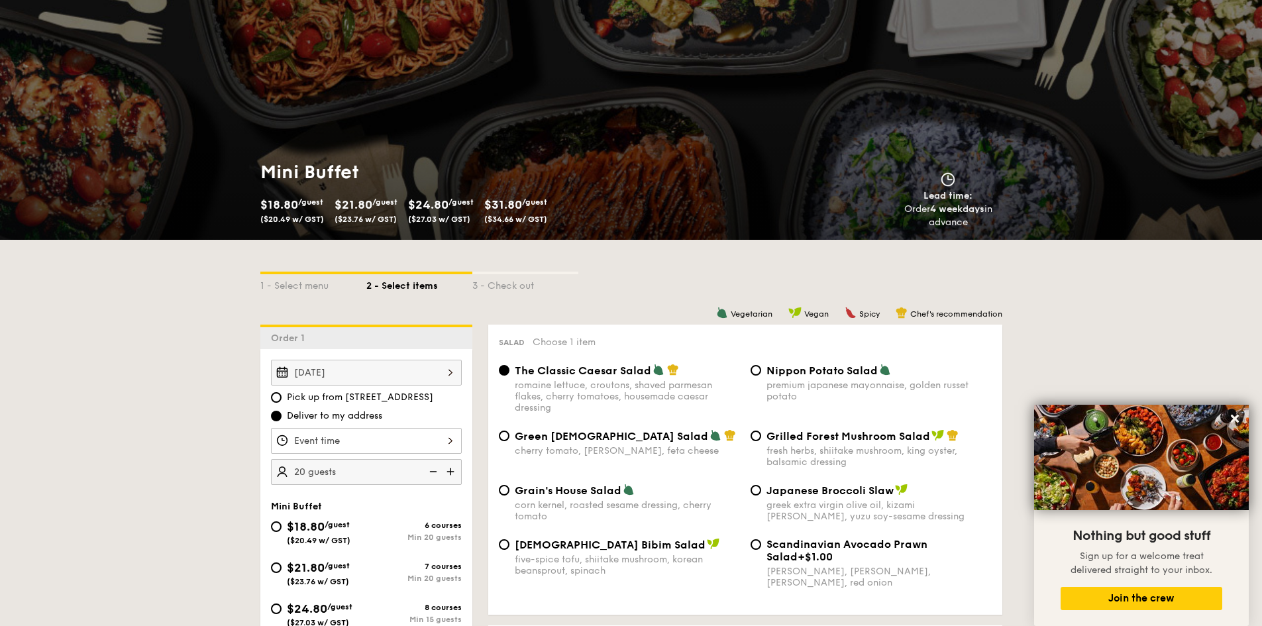
scroll to position [72, 0]
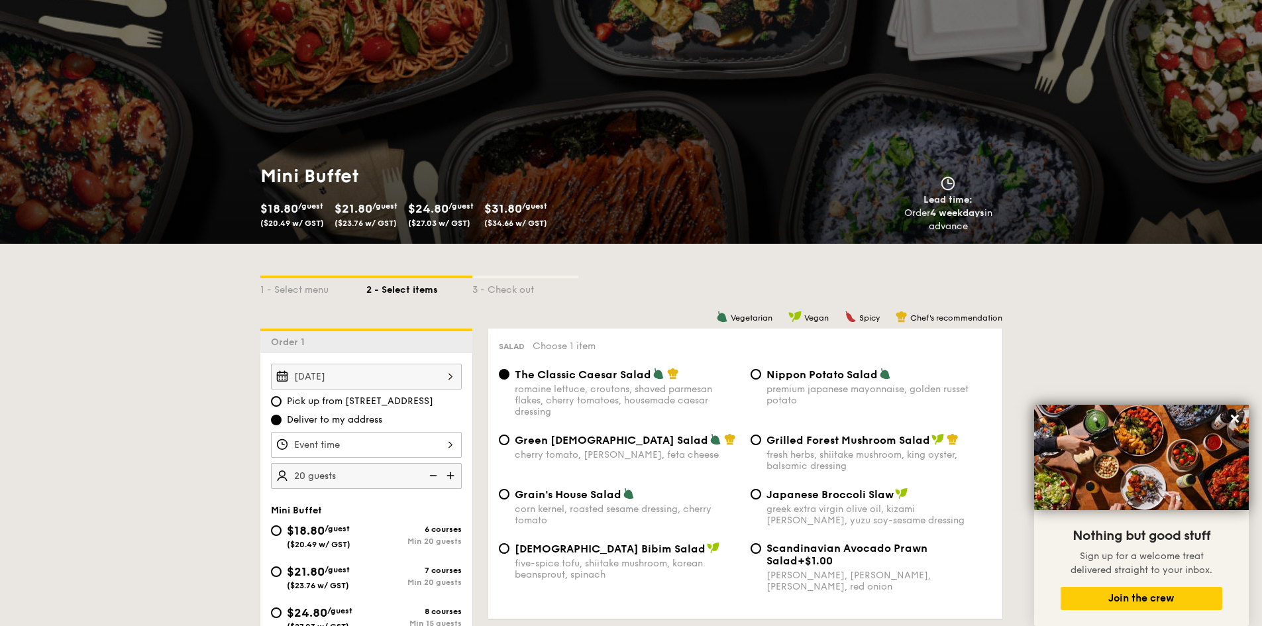
click at [852, 269] on div "1 - Select menu 2 - Select items 3 - Check out" at bounding box center [631, 286] width 742 height 85
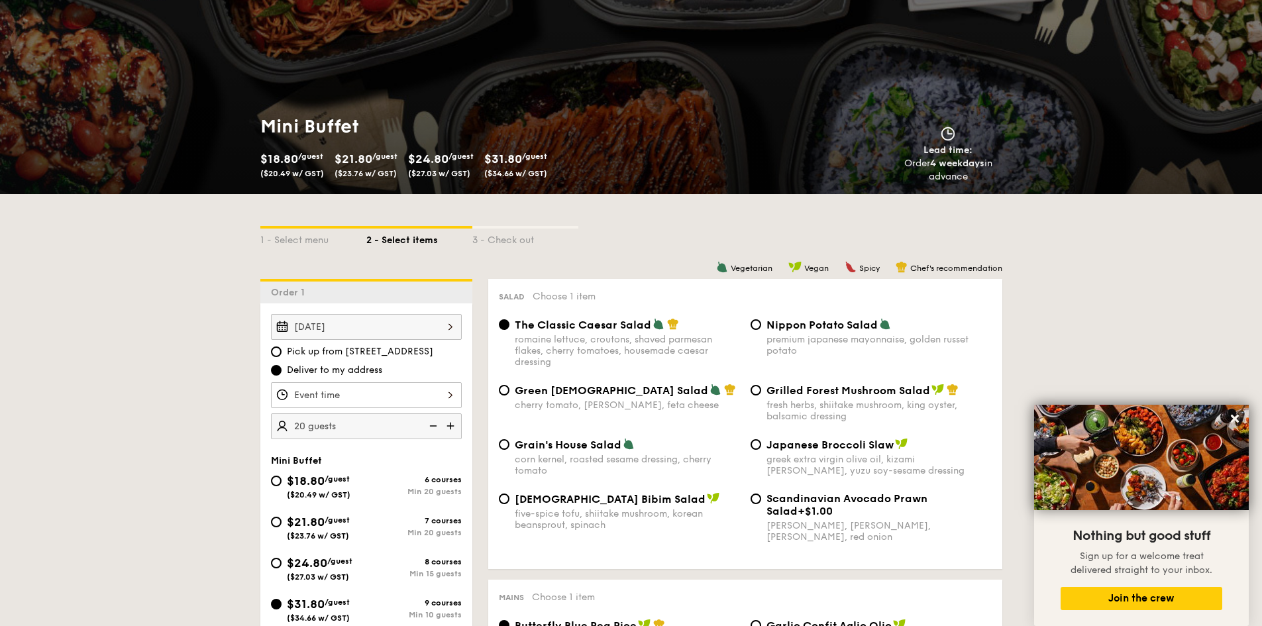
scroll to position [0, 0]
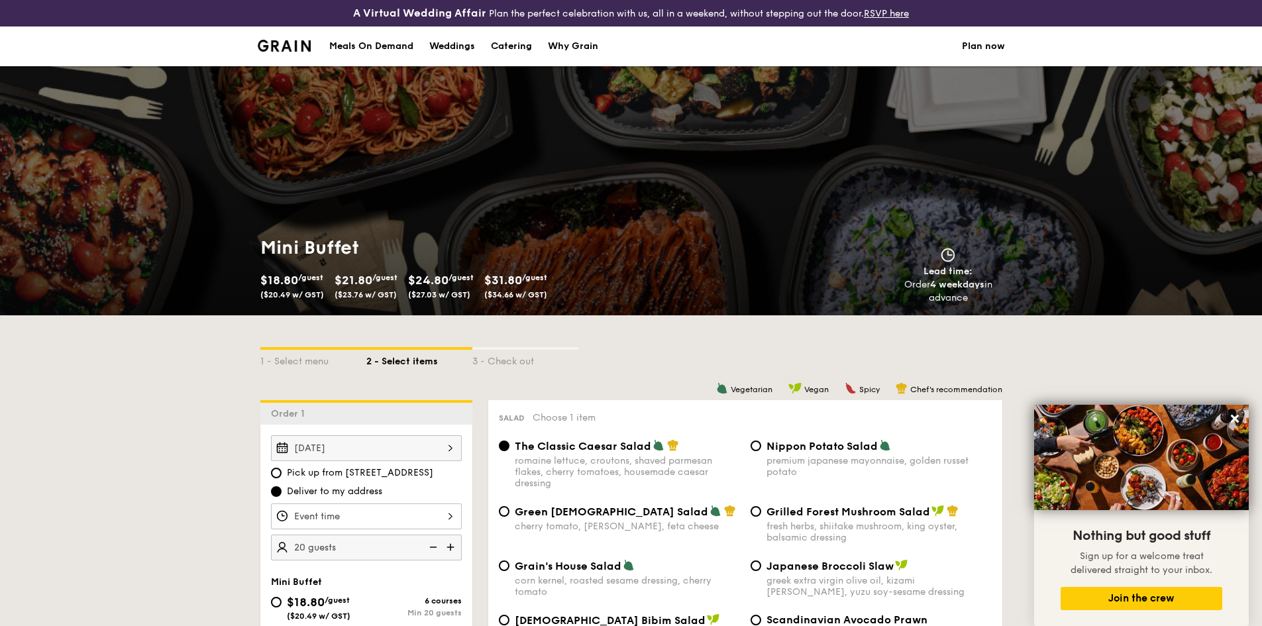
click at [270, 41] on img at bounding box center [285, 46] width 54 height 12
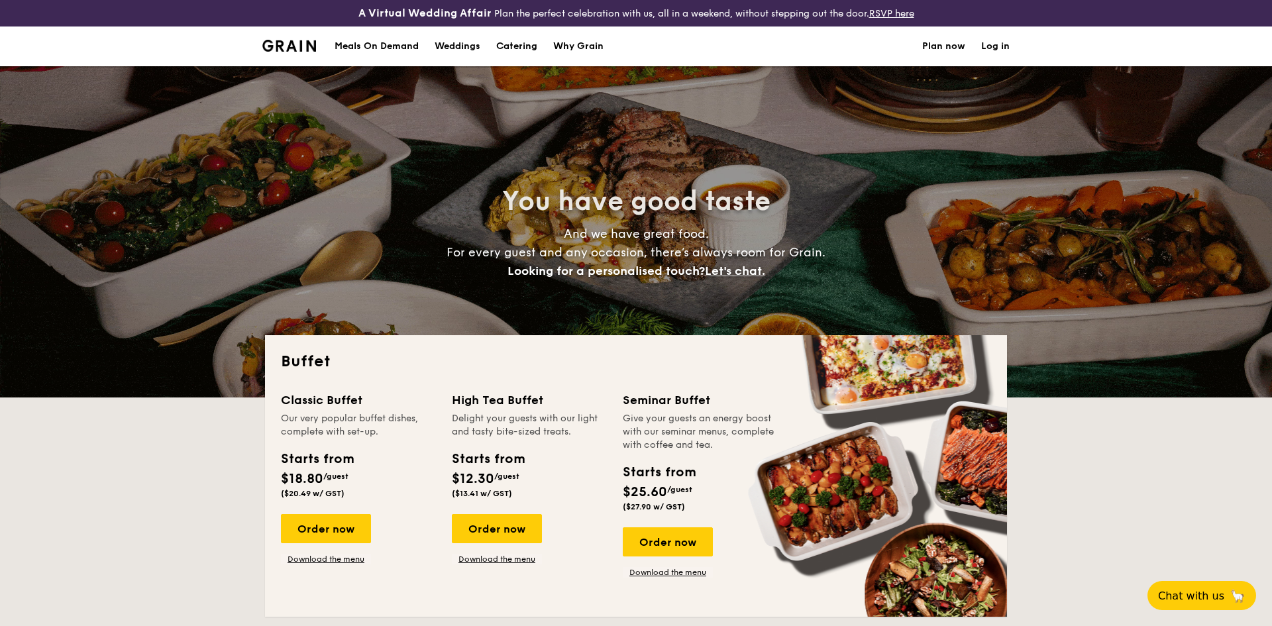
select select
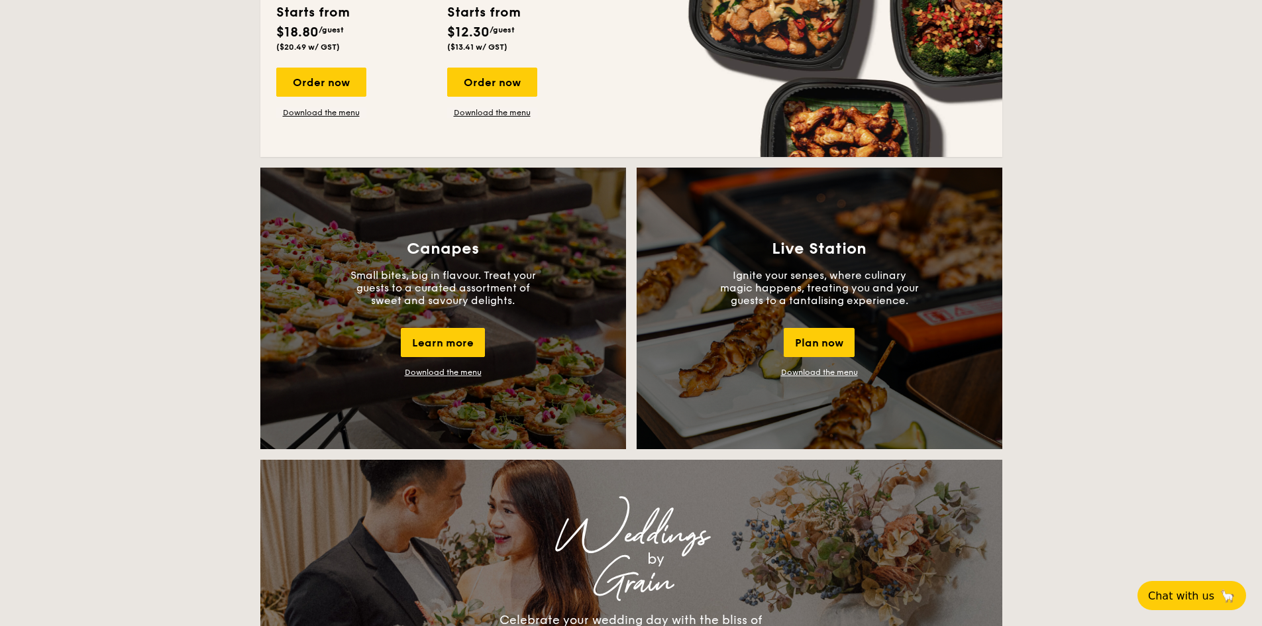
scroll to position [1060, 0]
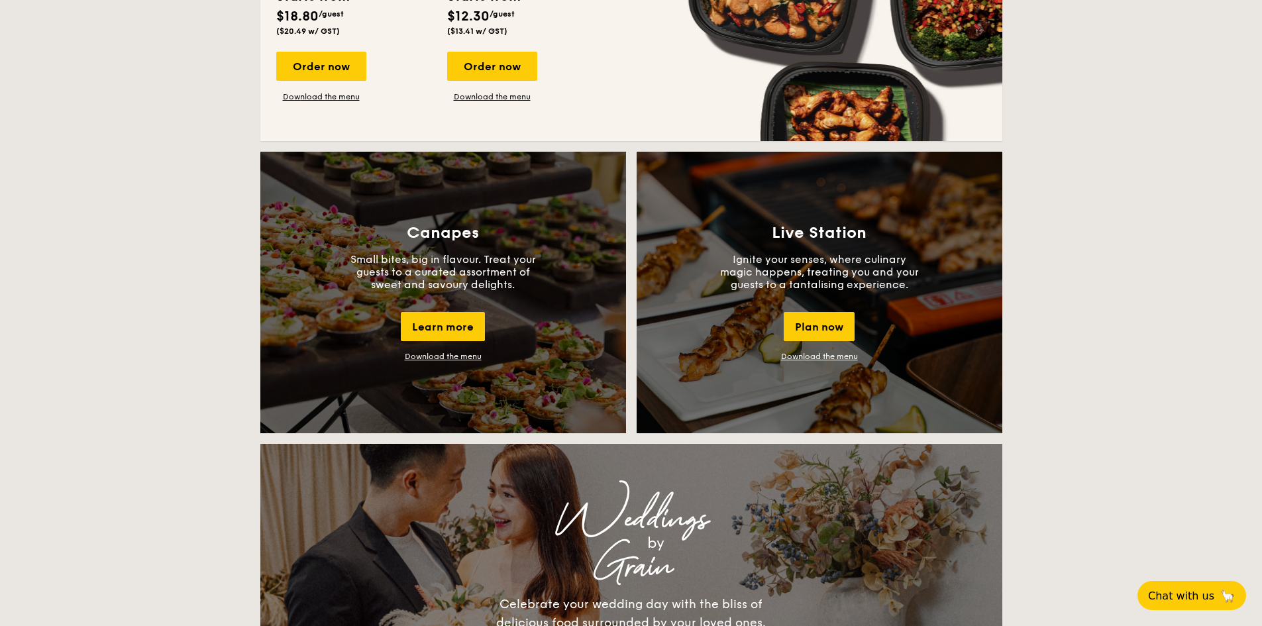
click at [840, 259] on p "Ignite your senses, where culinary magic happens, treating you and your guests …" at bounding box center [819, 272] width 199 height 38
click at [842, 352] on link "Download the menu" at bounding box center [819, 356] width 77 height 9
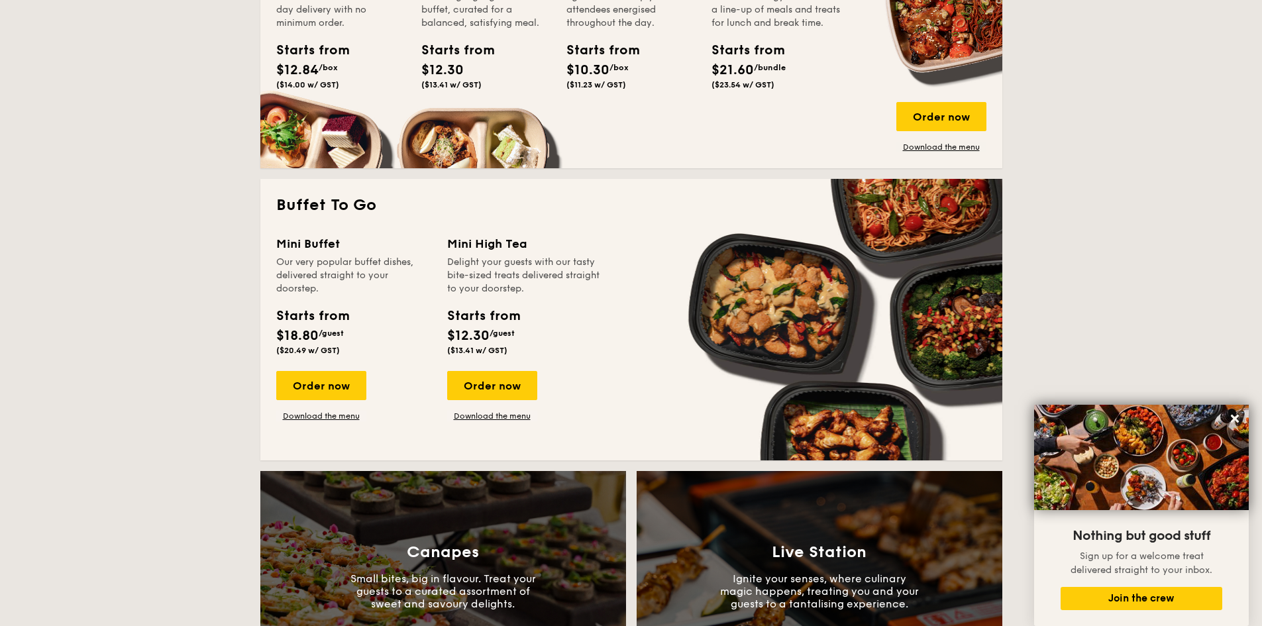
scroll to position [728, 0]
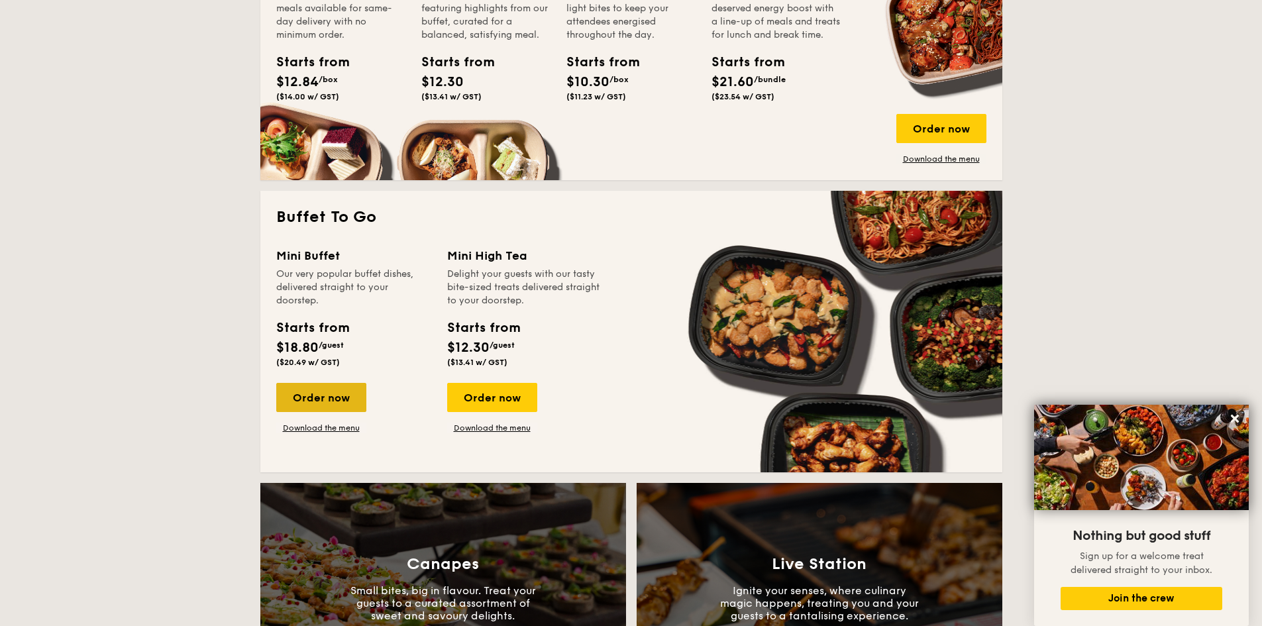
click at [346, 399] on div "Order now" at bounding box center [321, 397] width 90 height 29
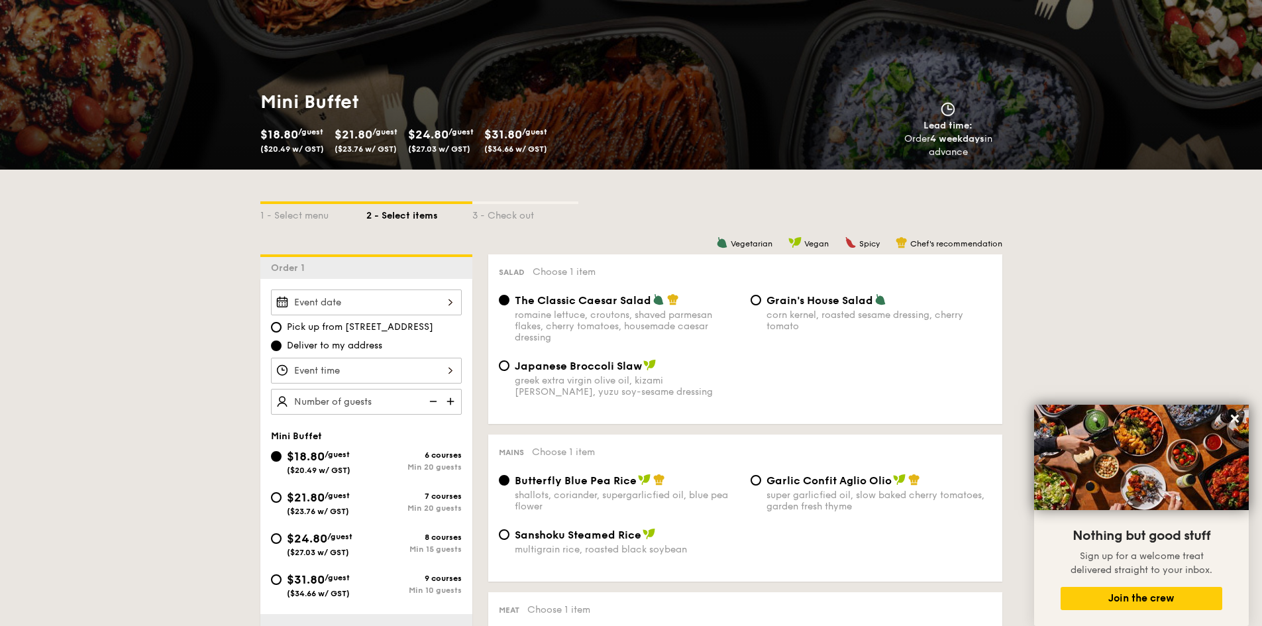
scroll to position [199, 0]
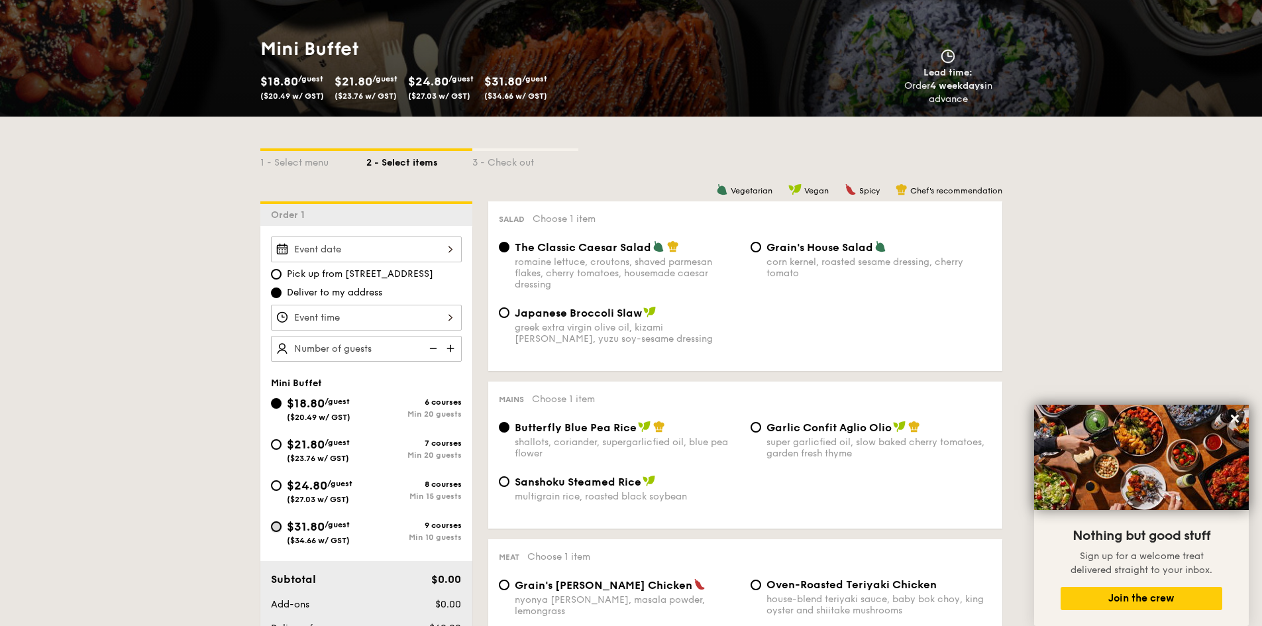
click at [277, 530] on input "$31.80 /guest ($34.66 w/ GST) 9 courses Min 10 guests" at bounding box center [276, 526] width 11 height 11
radio input "true"
radio input "false"
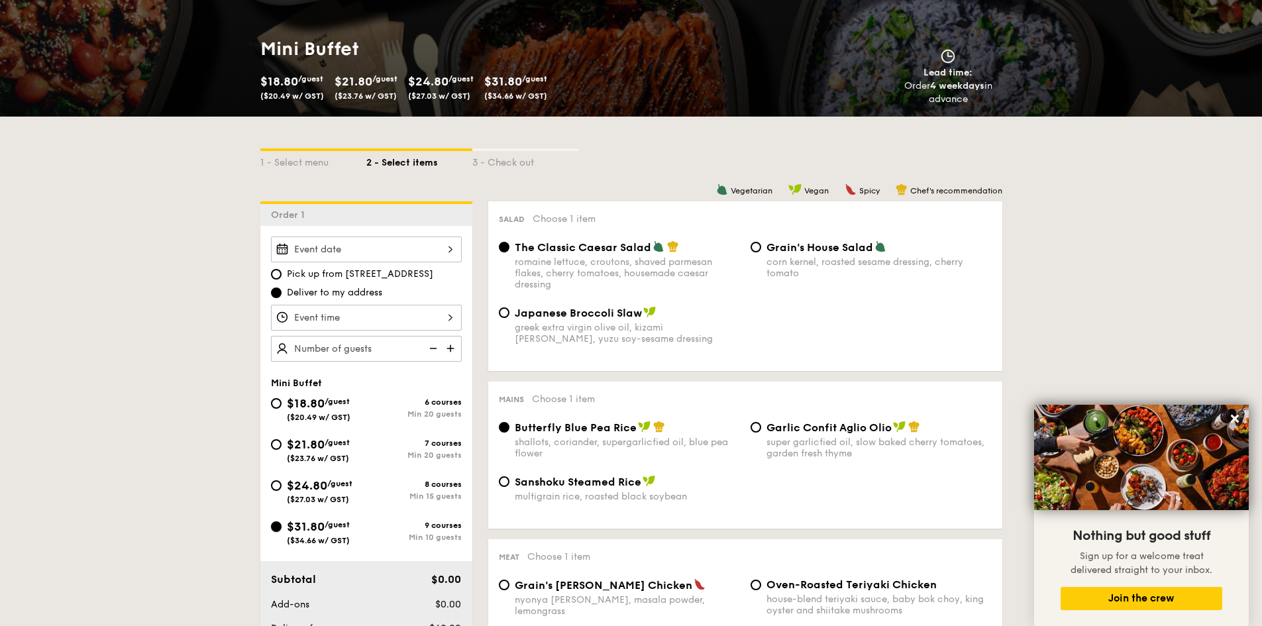
radio input "true"
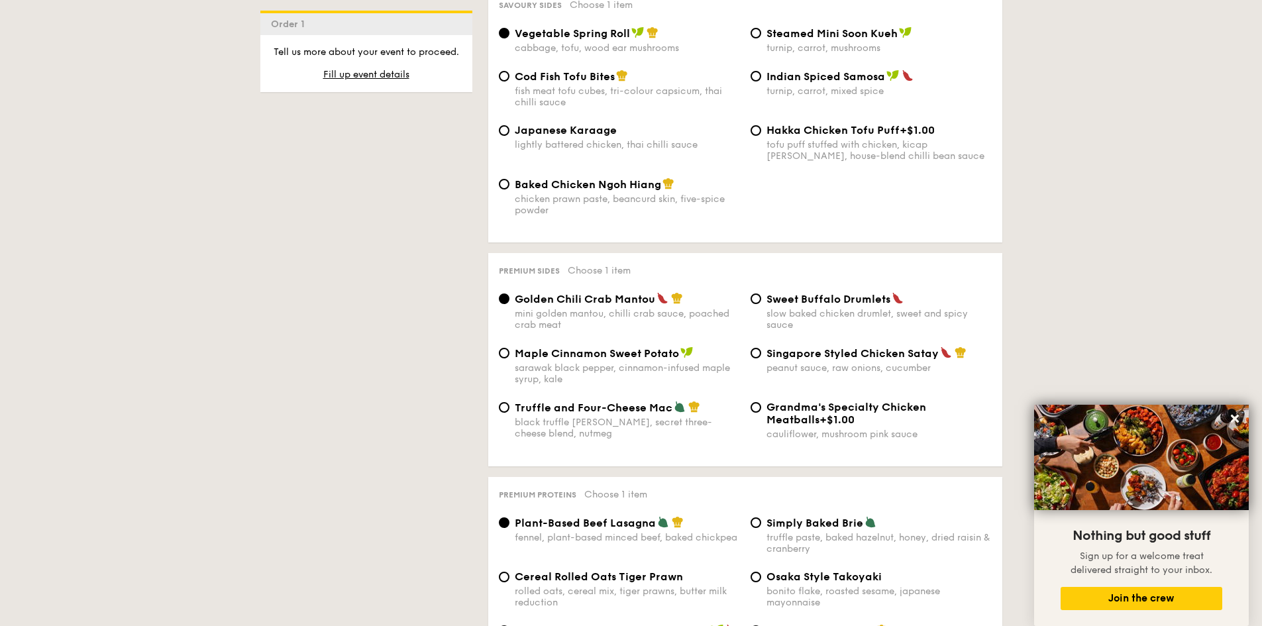
scroll to position [2384, 0]
